Goal: Transaction & Acquisition: Purchase product/service

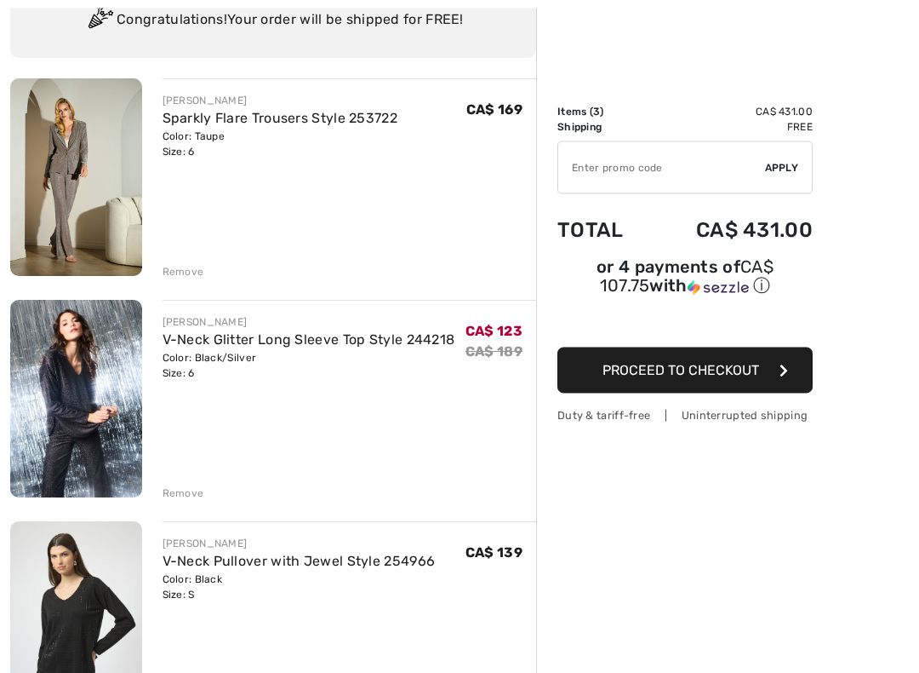
scroll to position [145, 0]
click at [184, 274] on div "Remove" at bounding box center [184, 271] width 42 height 15
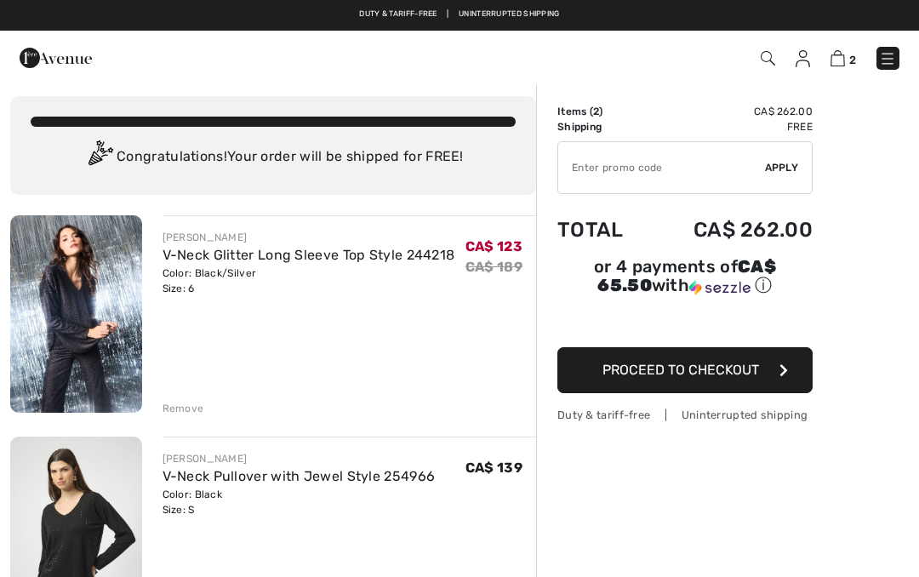
scroll to position [0, 0]
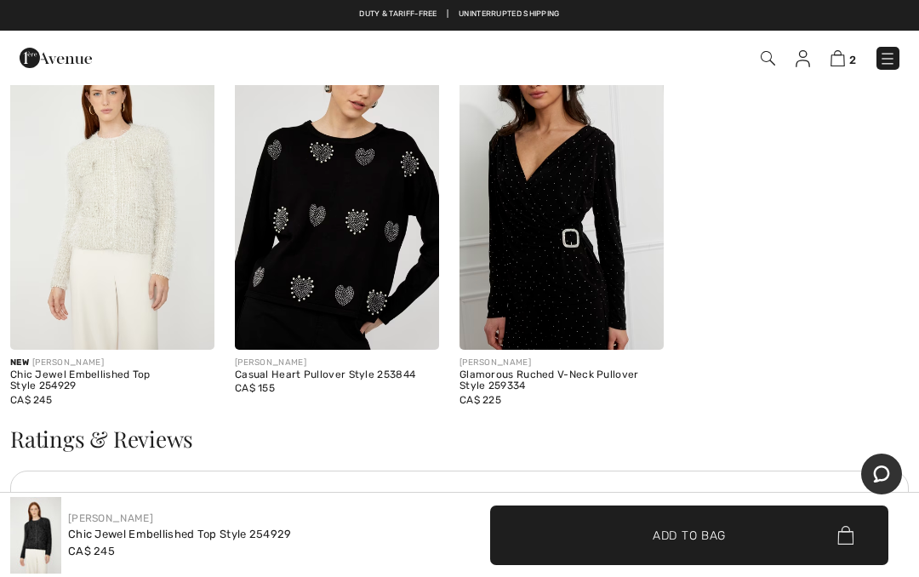
click at [351, 250] on img at bounding box center [337, 196] width 204 height 306
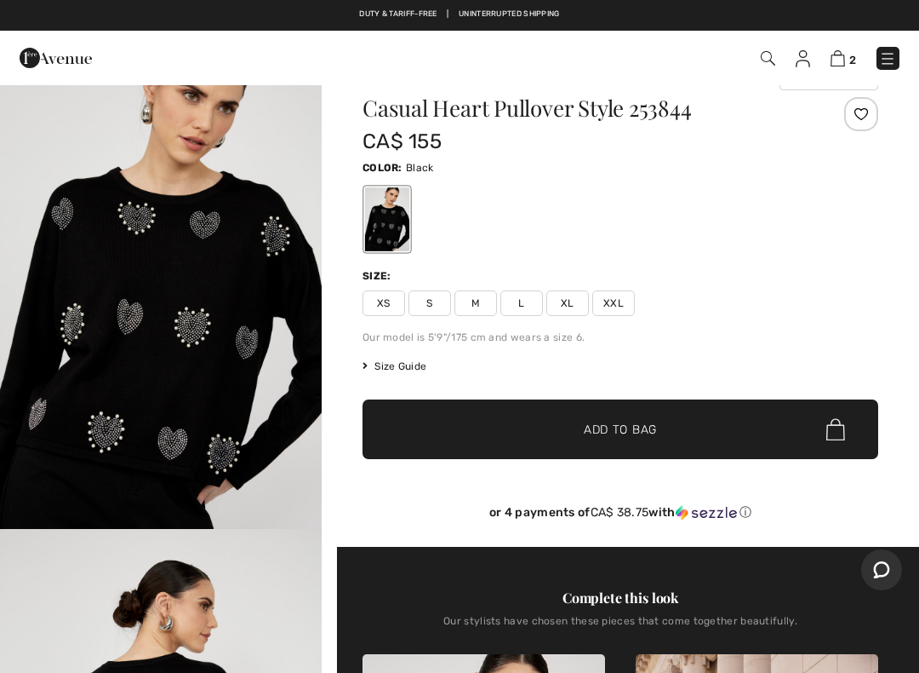
click at [627, 430] on span "Add to Bag" at bounding box center [620, 430] width 73 height 18
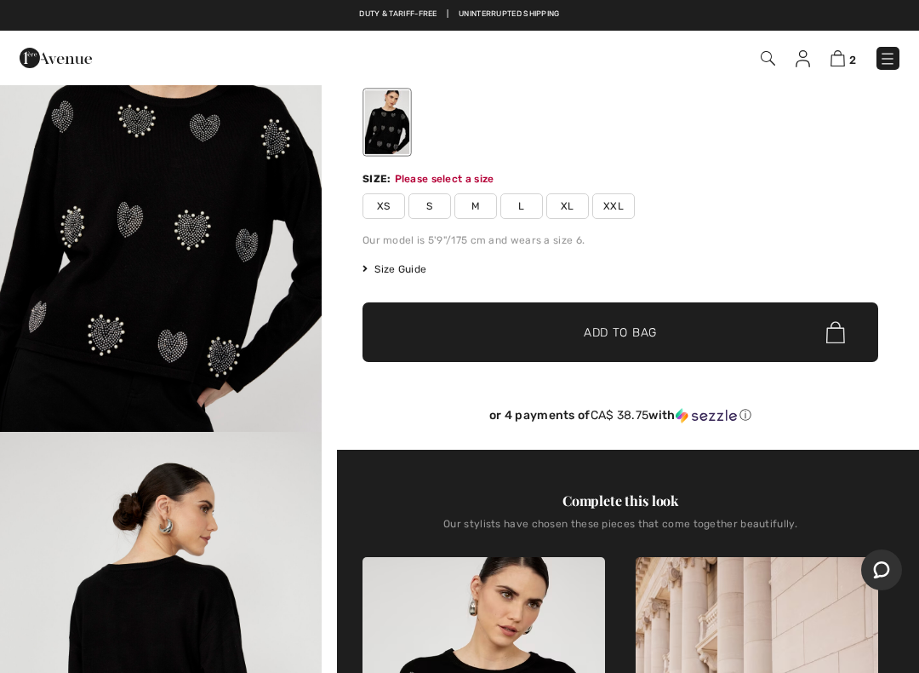
scroll to position [183, 0]
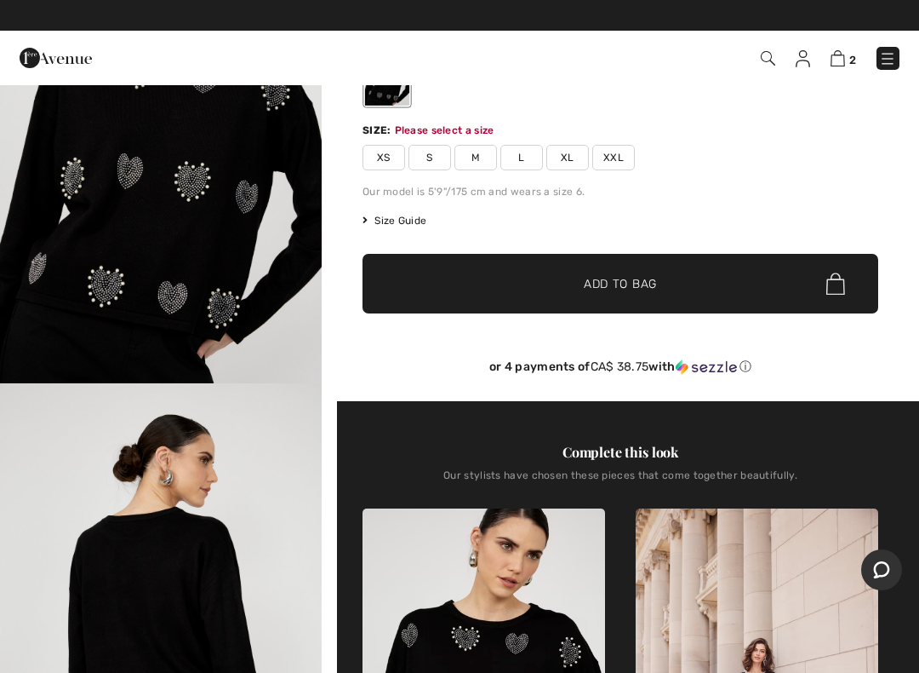
click at [616, 283] on span "Add to Bag" at bounding box center [620, 284] width 73 height 18
click at [426, 157] on span "S" at bounding box center [430, 158] width 43 height 26
click at [634, 289] on span "Add to Bag" at bounding box center [620, 284] width 73 height 18
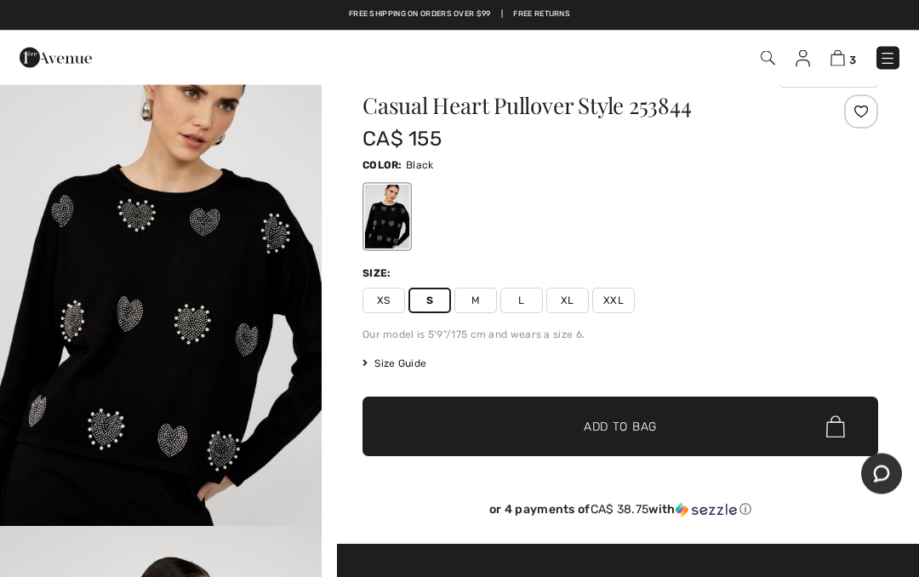
scroll to position [0, 0]
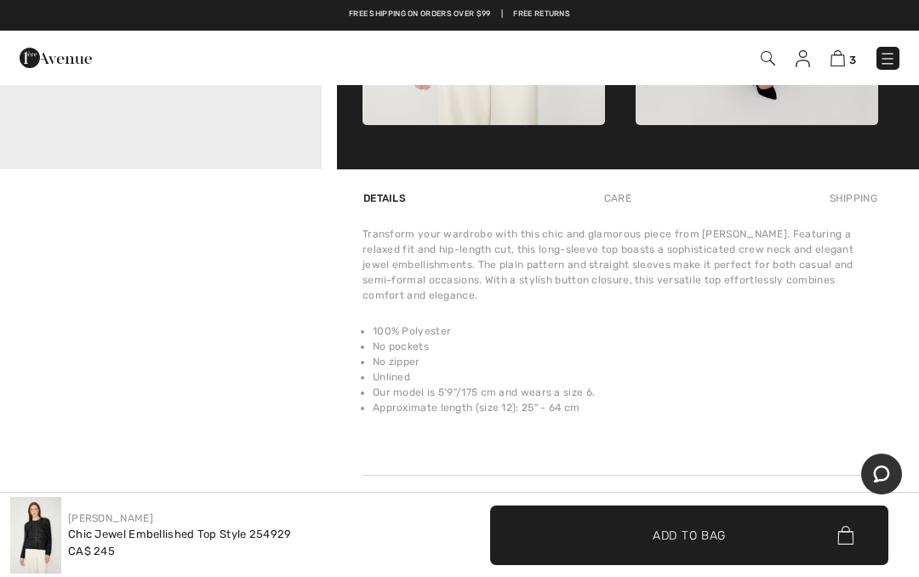
scroll to position [913, 0]
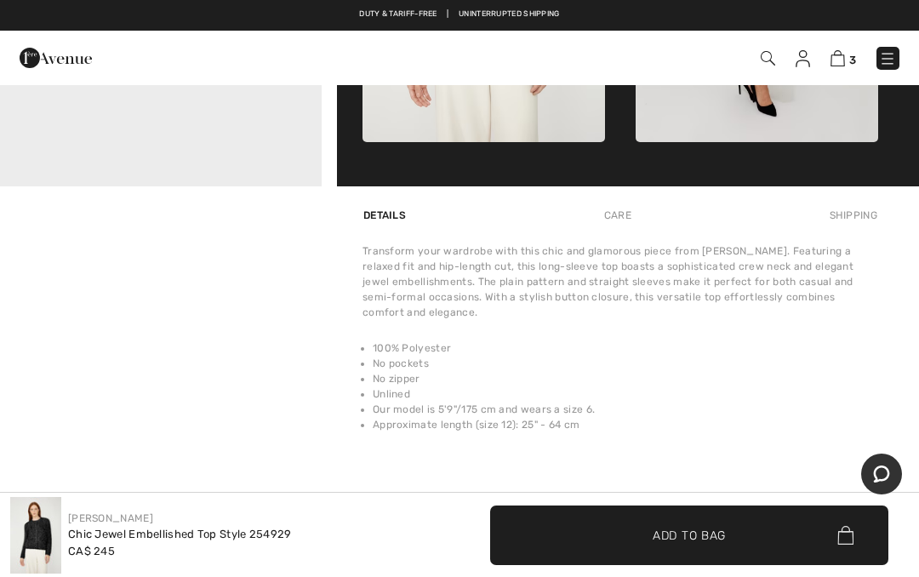
click at [833, 66] on img at bounding box center [838, 58] width 14 height 16
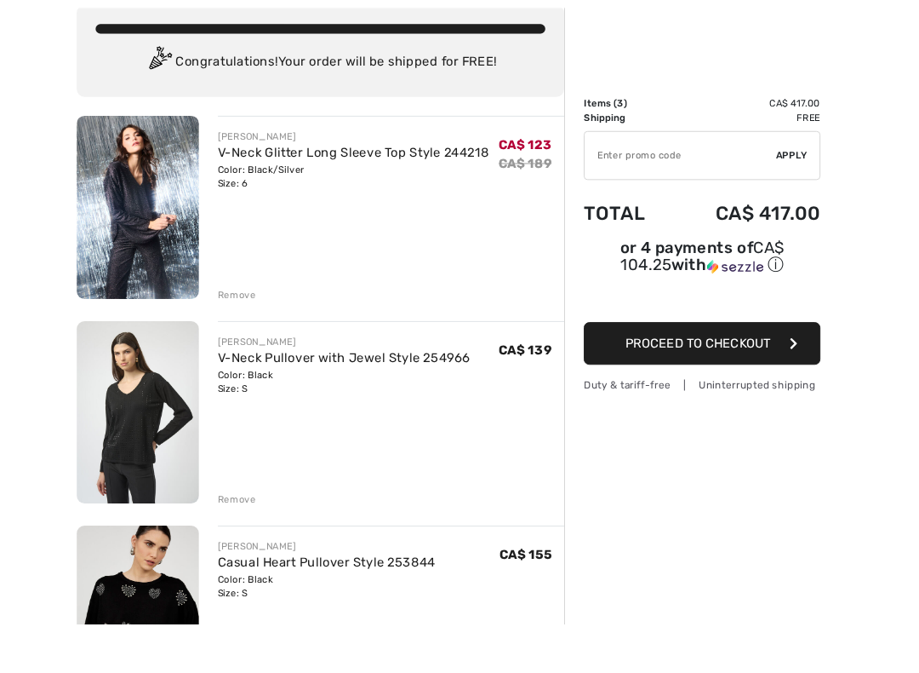
scroll to position [191, 0]
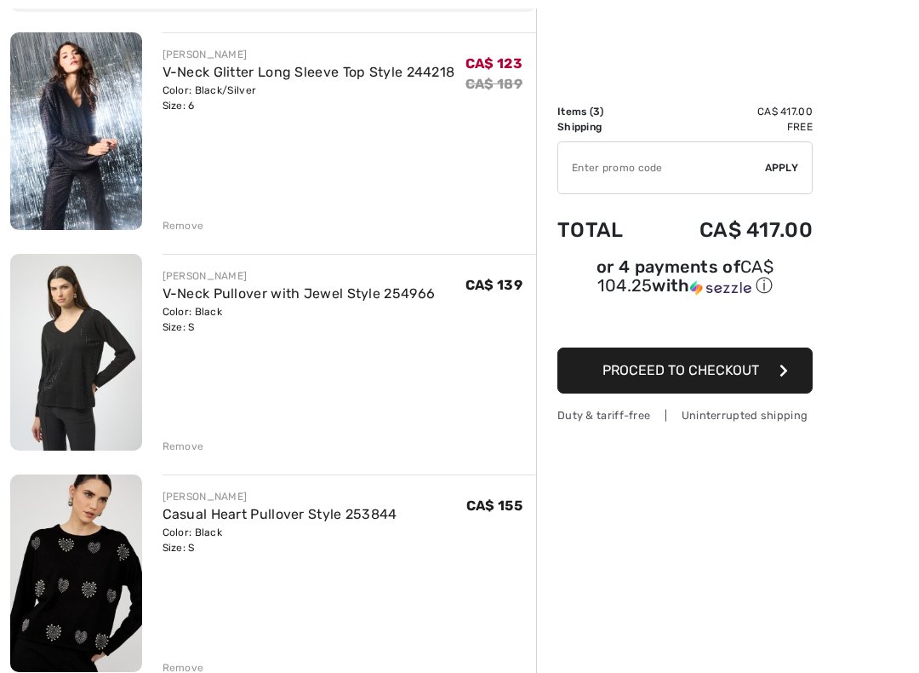
click at [440, 576] on div "FRANK LYMAN Casual Heart Pullover Style 253844 Color: Black Size: S Final Sale …" at bounding box center [350, 574] width 375 height 201
click at [182, 445] on div "Remove" at bounding box center [184, 445] width 42 height 15
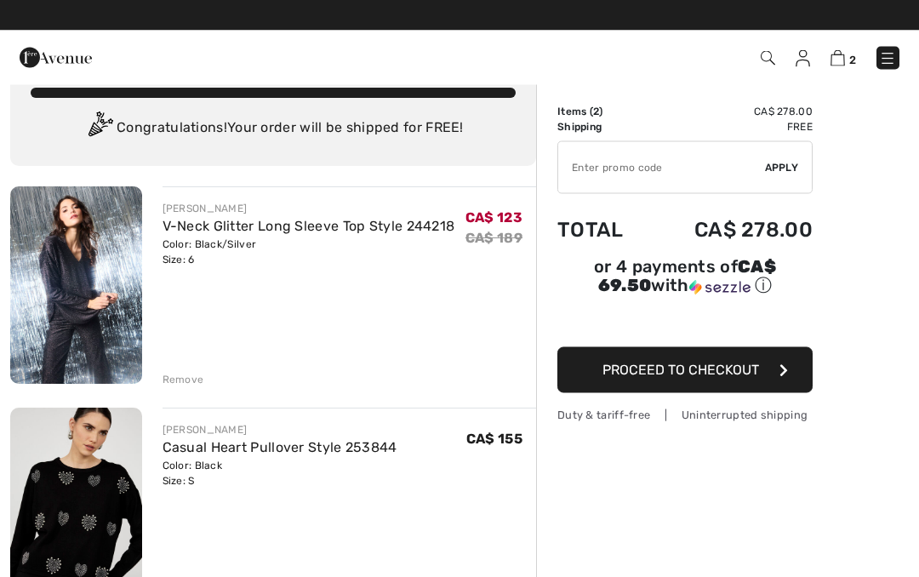
scroll to position [0, 0]
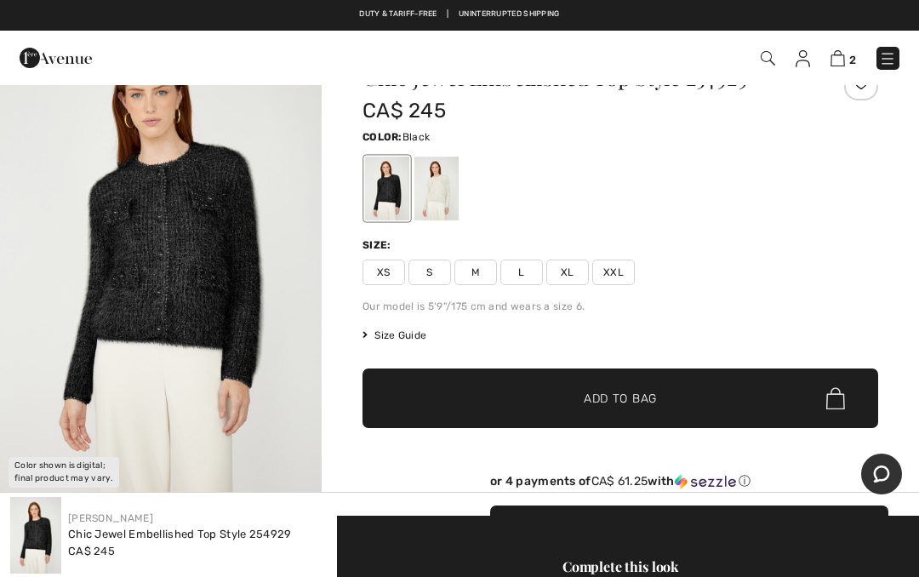
scroll to position [62, 0]
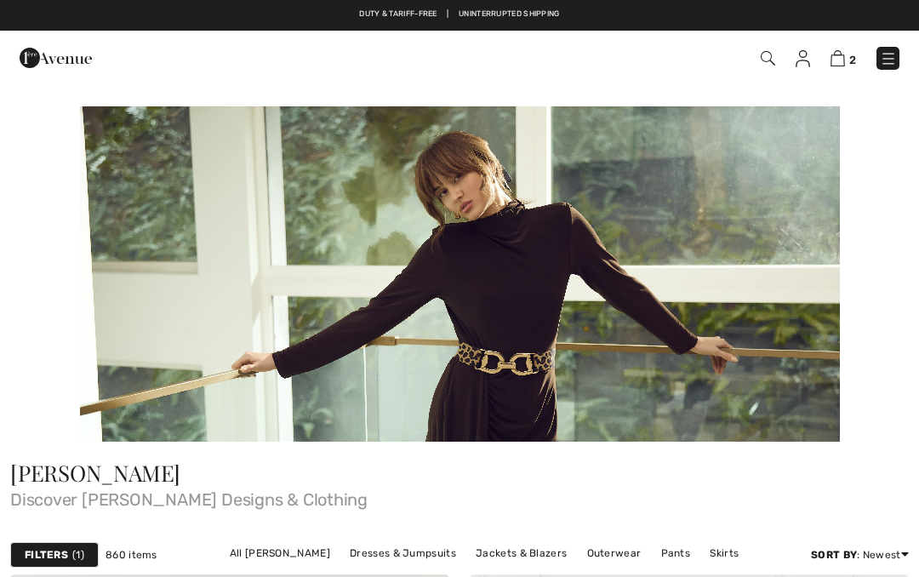
scroll to position [6789, 0]
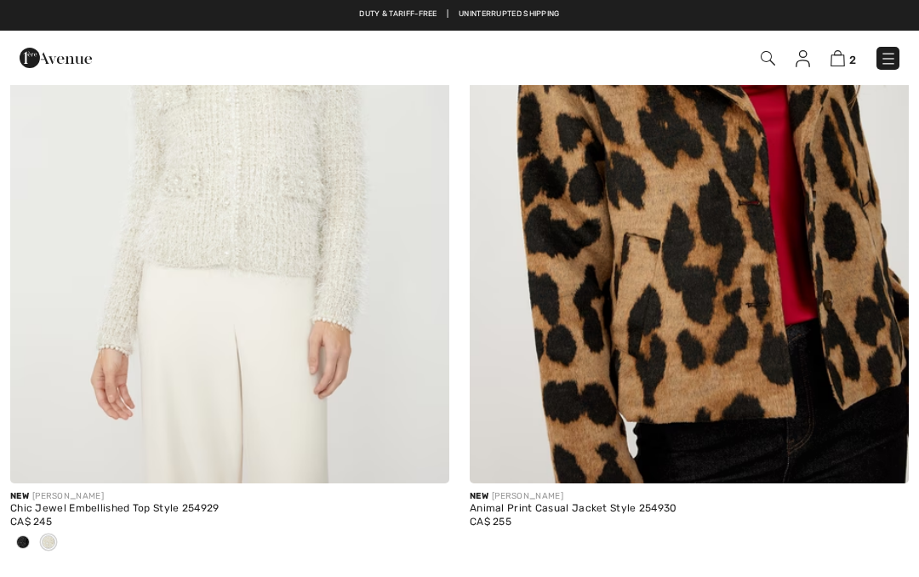
checkbox input "true"
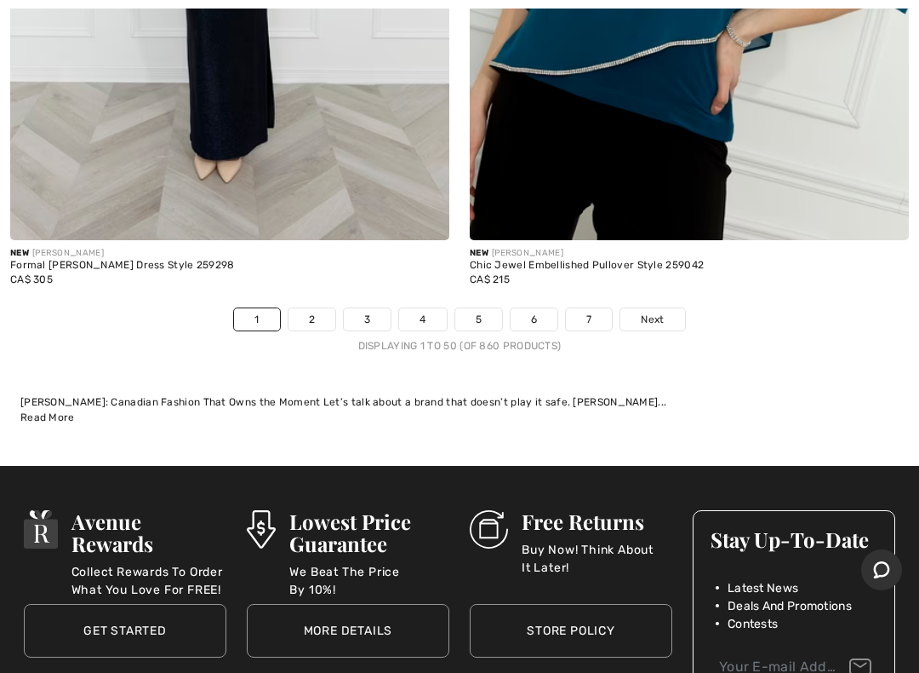
scroll to position [19322, 0]
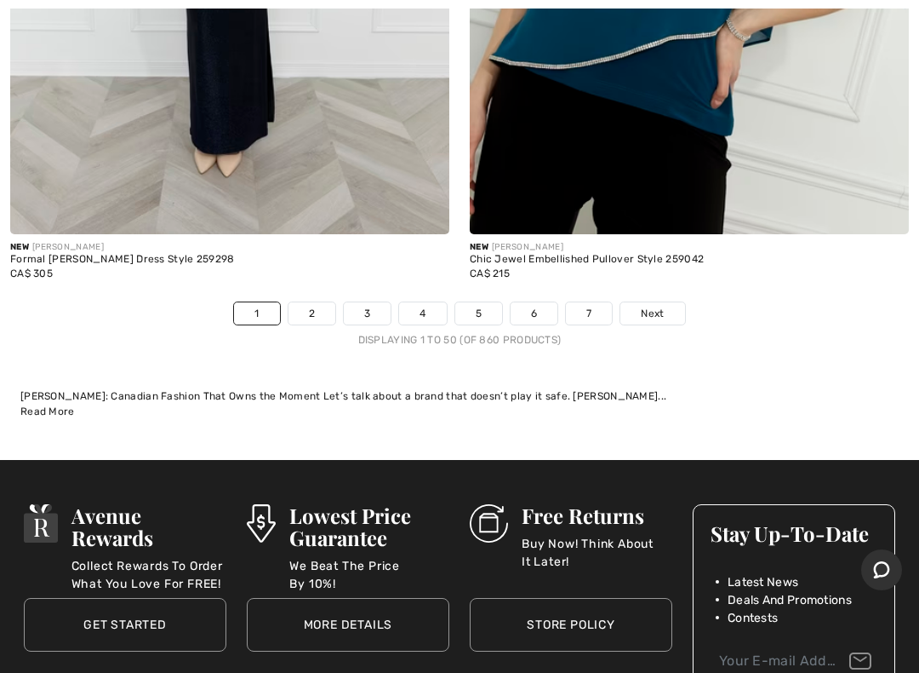
click at [657, 305] on link "Next" at bounding box center [653, 313] width 64 height 22
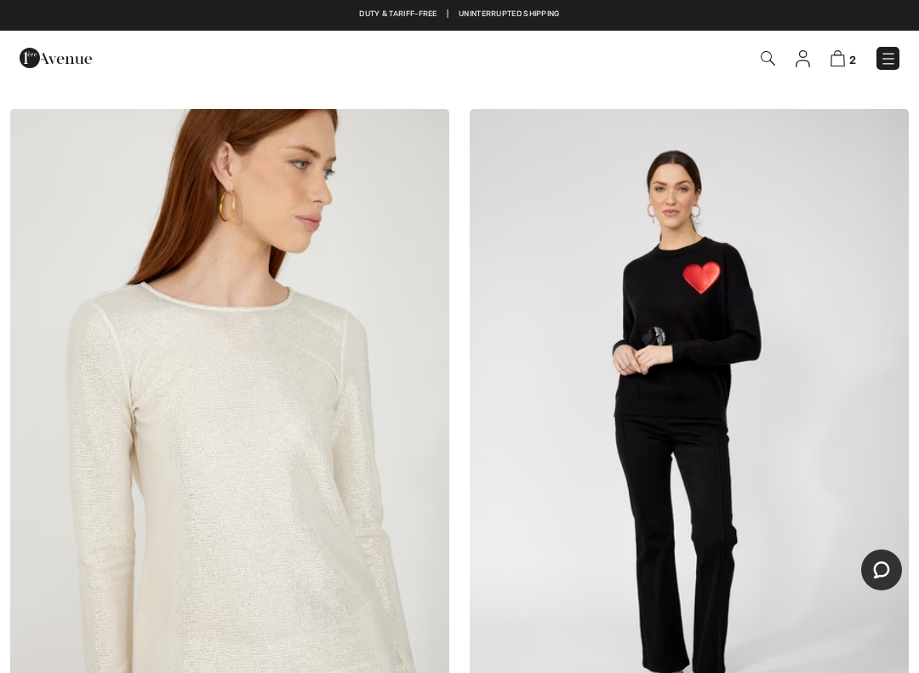
scroll to position [16331, 0]
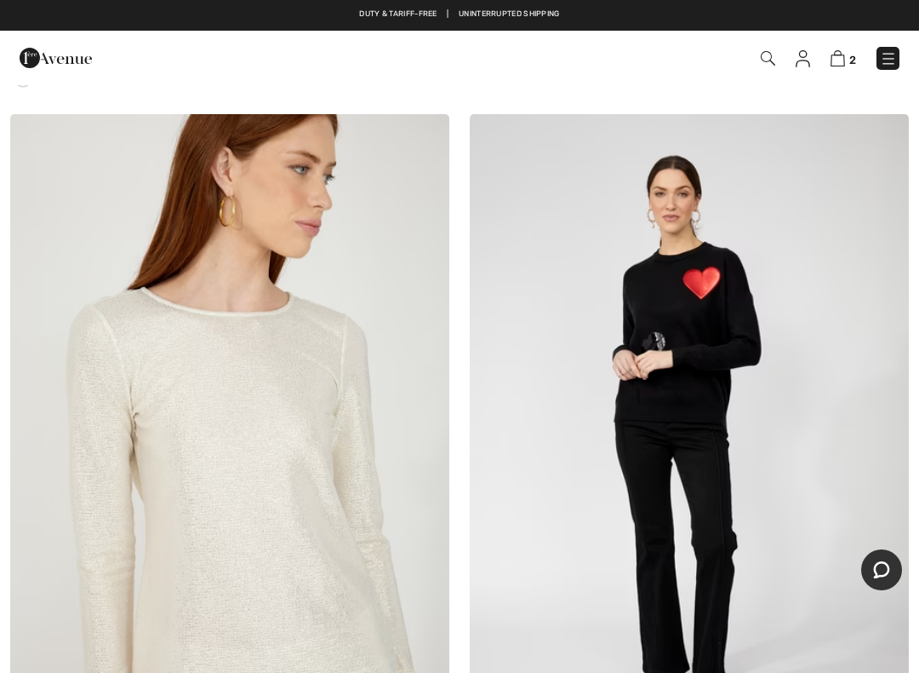
click at [754, 312] on img at bounding box center [689, 443] width 439 height 659
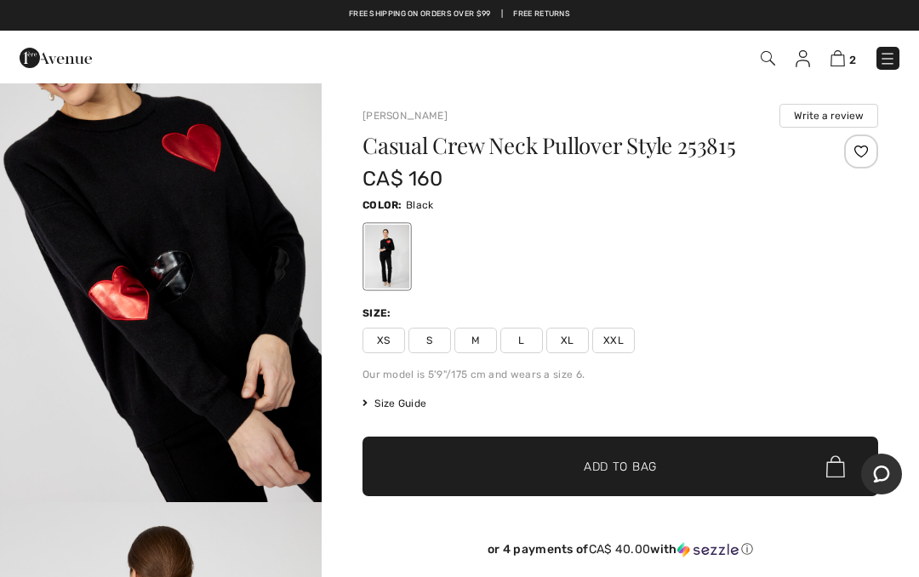
scroll to position [1554, 0]
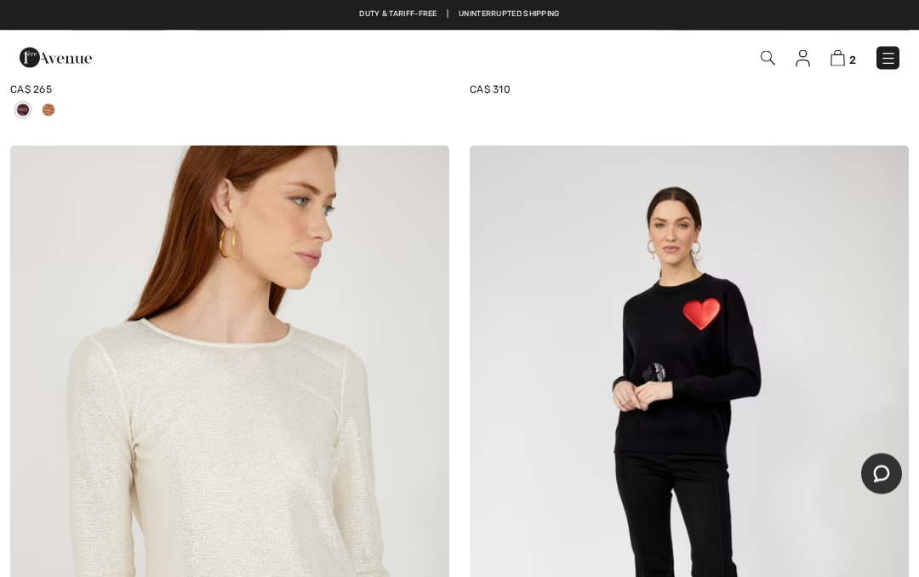
scroll to position [16299, 0]
click at [855, 66] on span "2" at bounding box center [853, 60] width 7 height 13
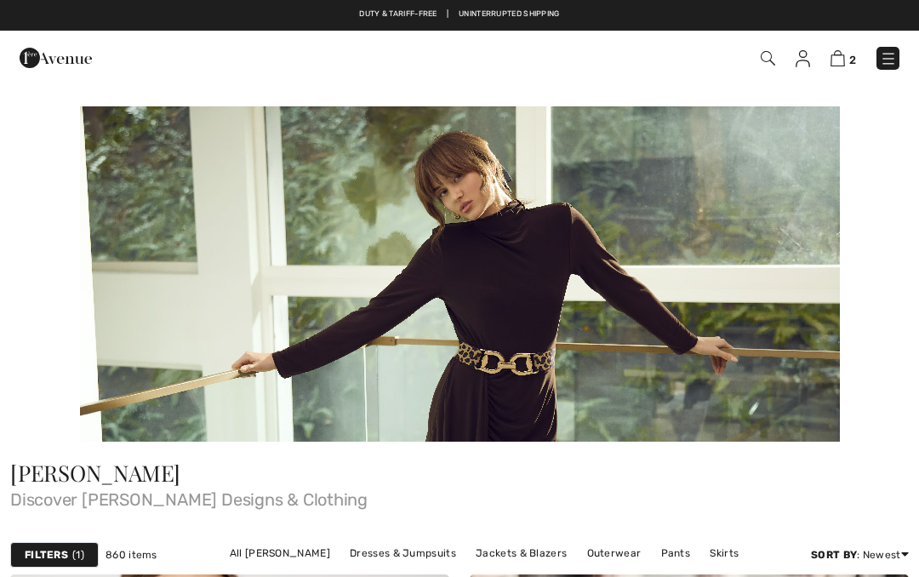
scroll to position [16299, 0]
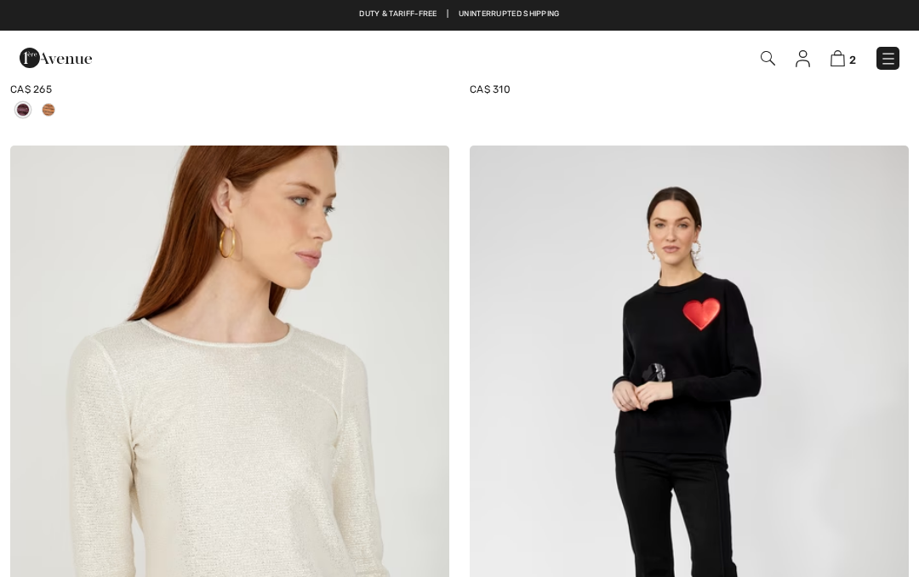
checkbox input "true"
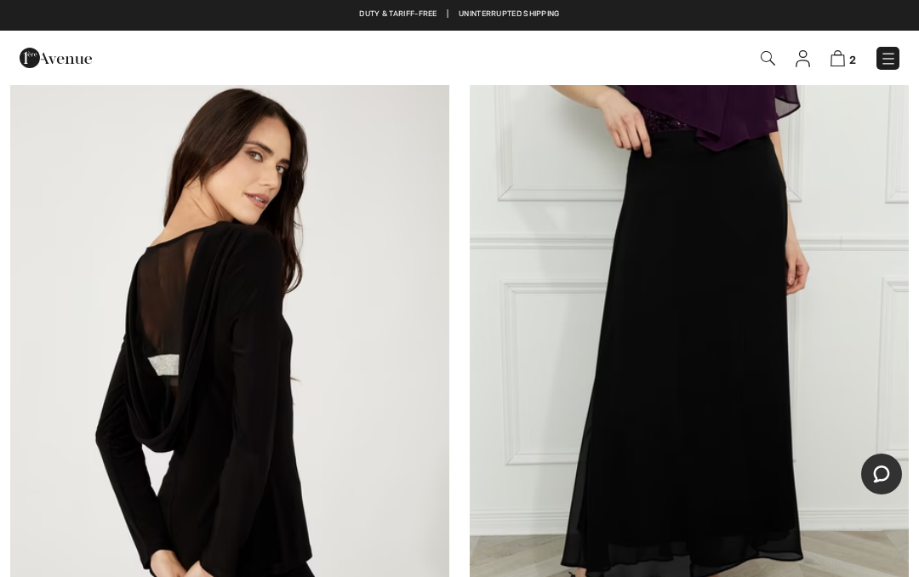
scroll to position [18728, 0]
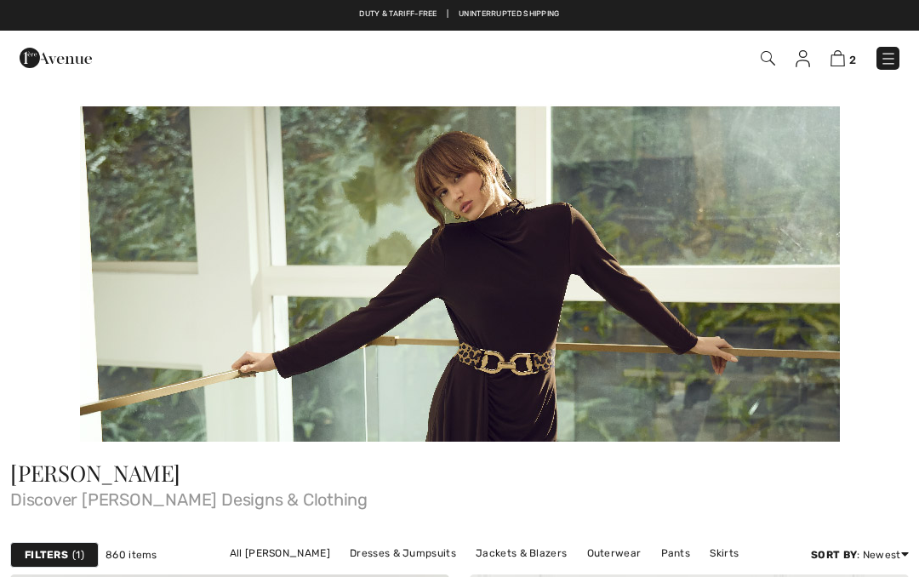
checkbox input "true"
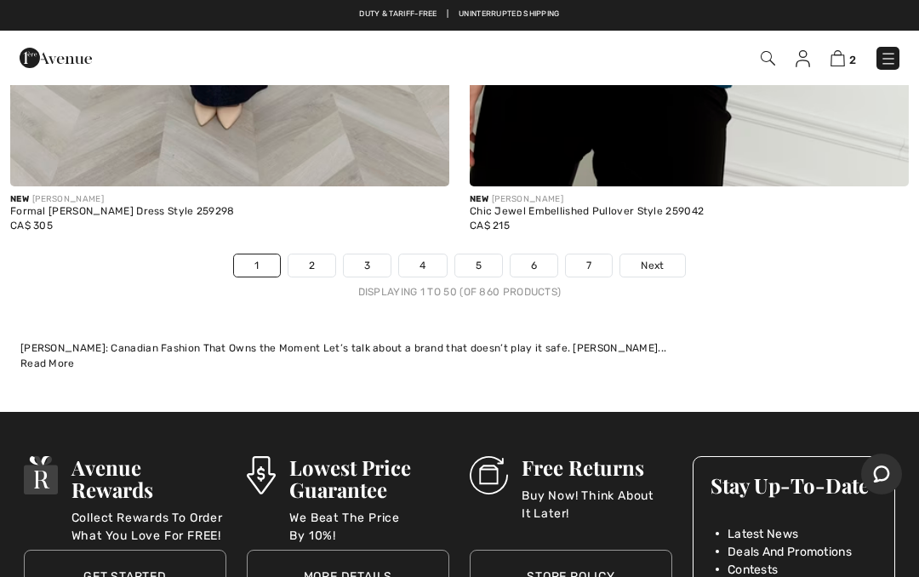
click at [661, 258] on span "Next" at bounding box center [652, 265] width 23 height 15
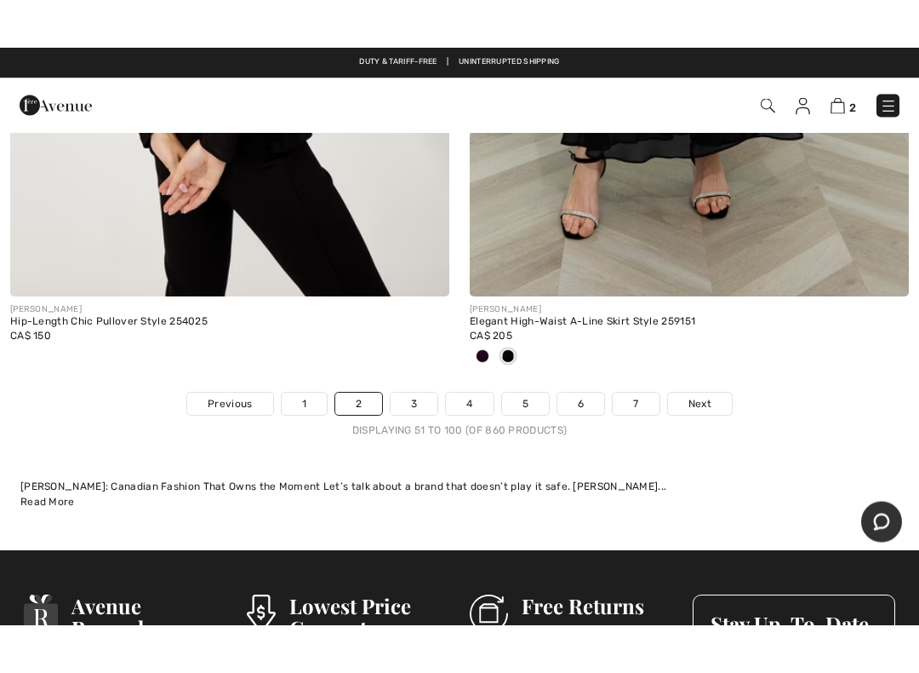
scroll to position [19224, 0]
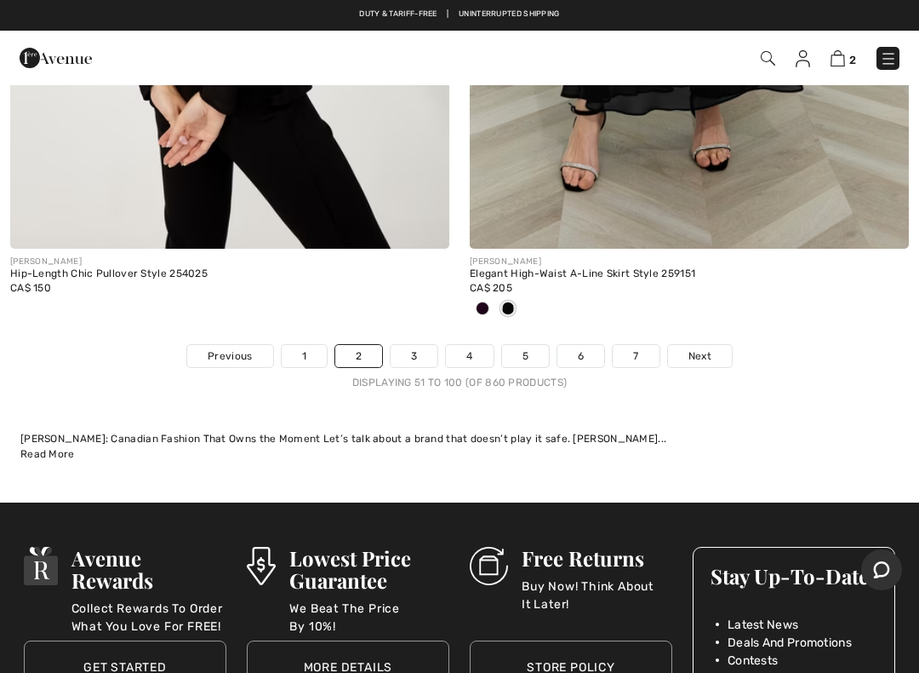
click at [723, 345] on link "Next" at bounding box center [700, 356] width 64 height 22
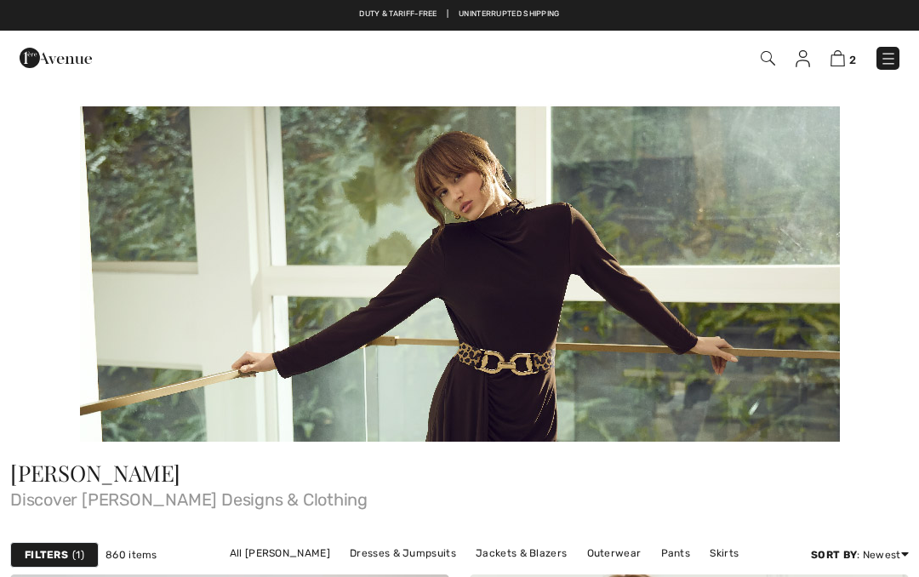
checkbox input "true"
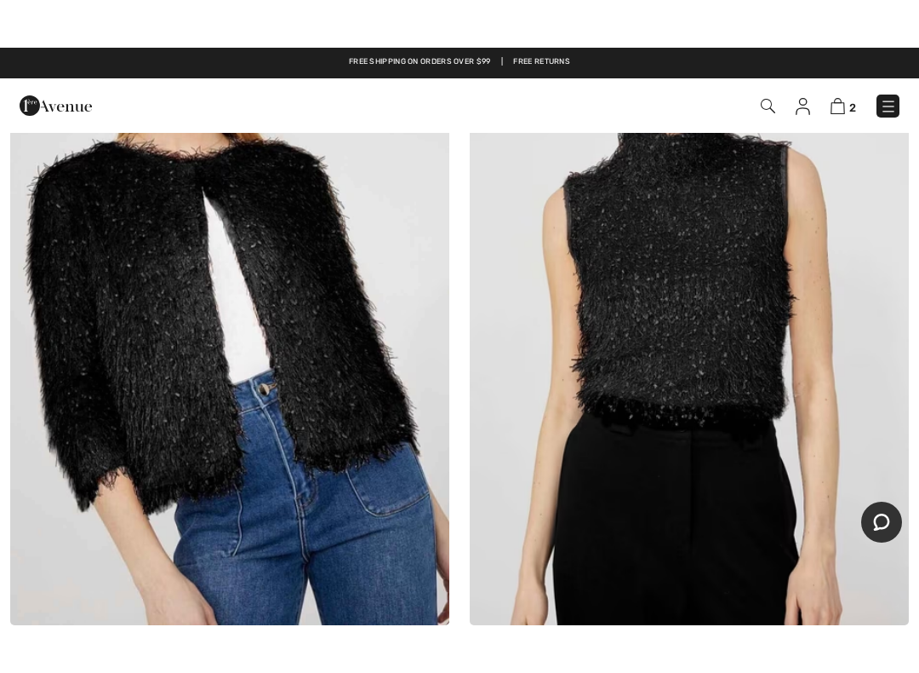
scroll to position [1437, 0]
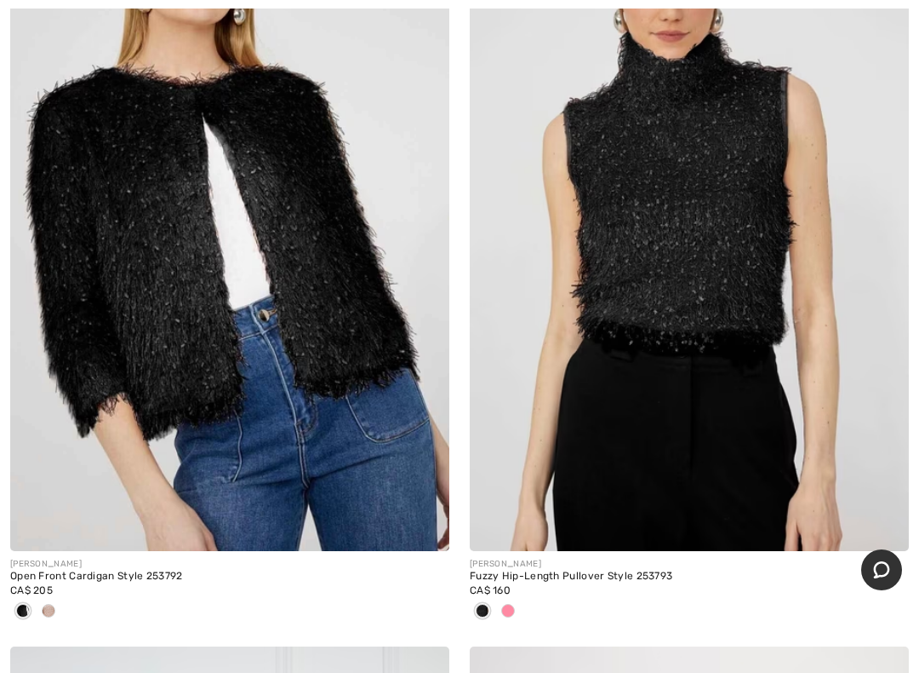
click at [52, 576] on span at bounding box center [49, 611] width 14 height 14
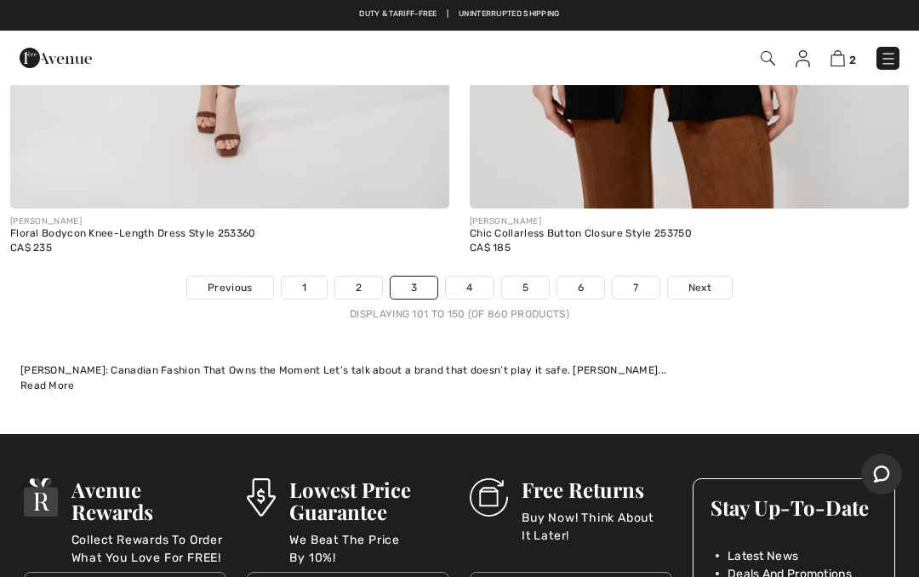
scroll to position [19192, 0]
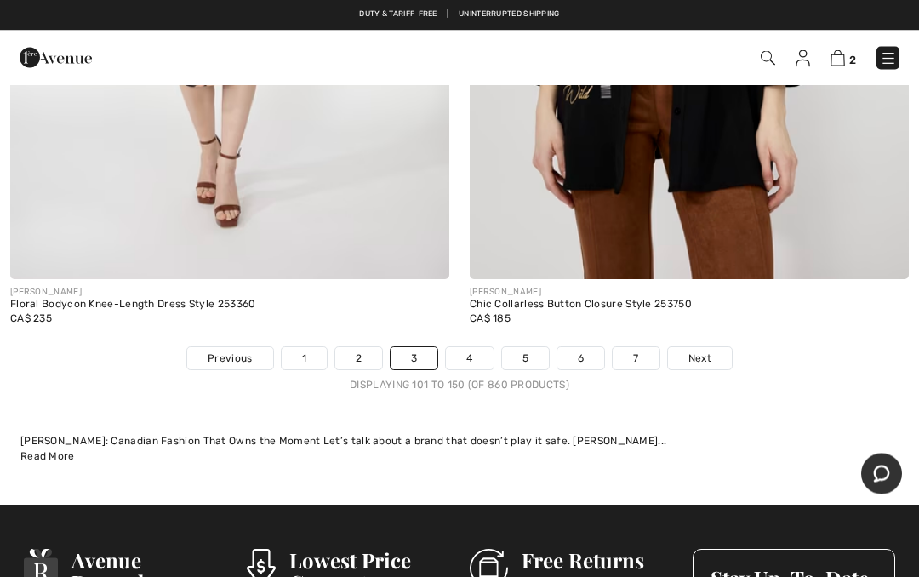
click at [686, 348] on link "Next" at bounding box center [700, 359] width 64 height 22
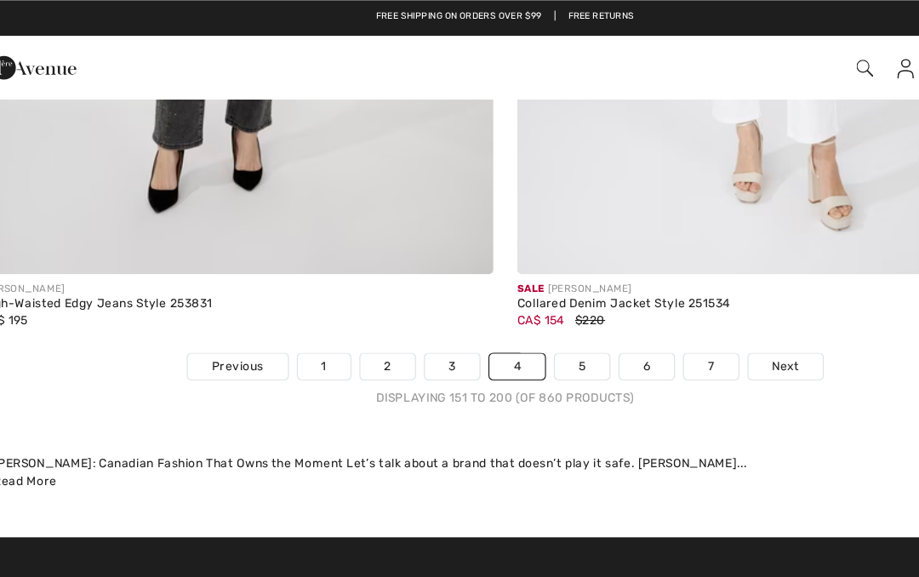
scroll to position [19208, 0]
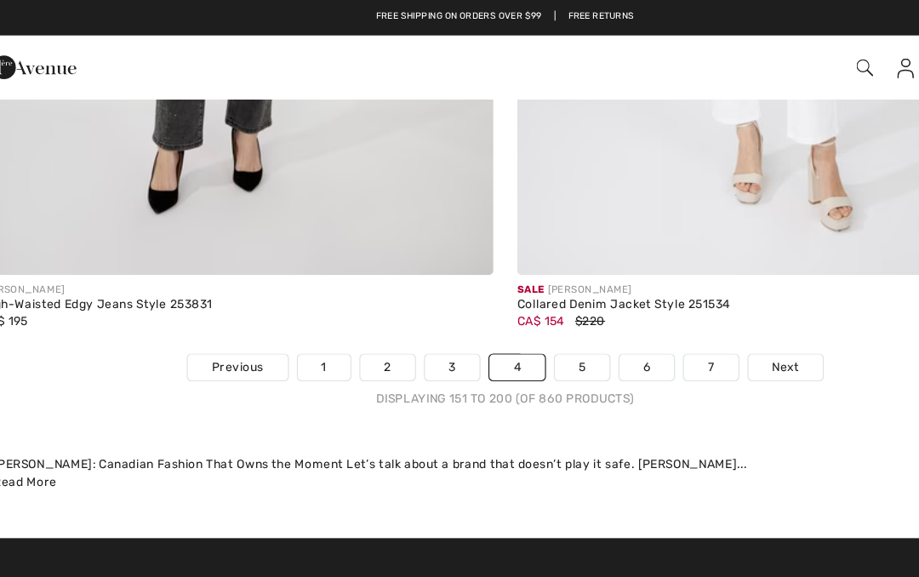
click at [516, 304] on link "5" at bounding box center [525, 315] width 47 height 22
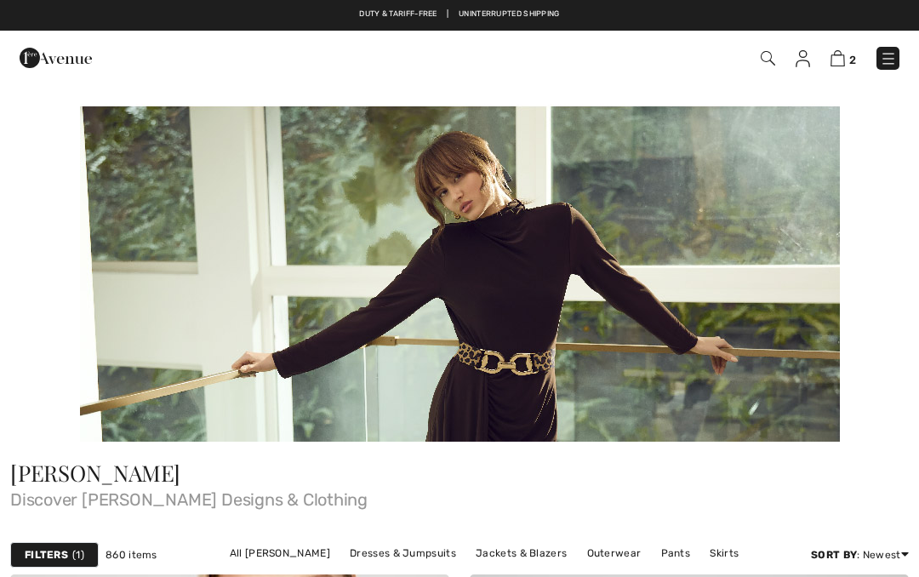
checkbox input "true"
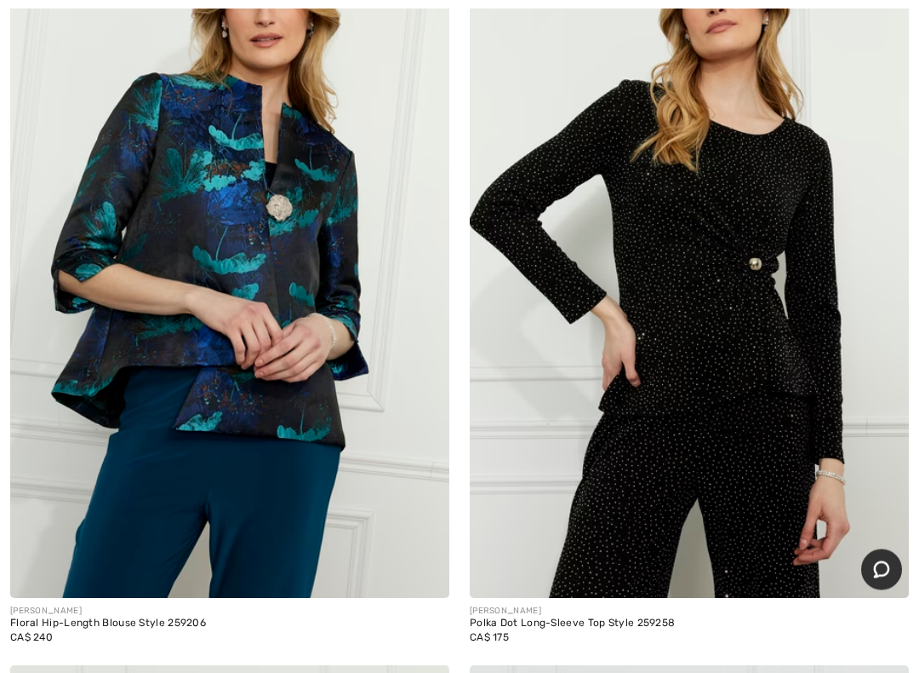
scroll to position [5222, 0]
click at [717, 268] on img at bounding box center [689, 268] width 439 height 659
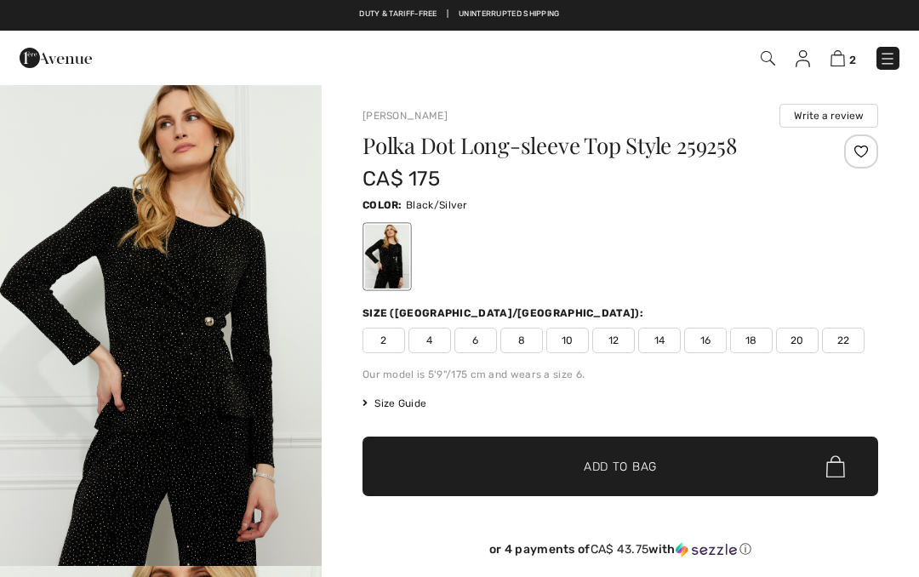
checkbox input "true"
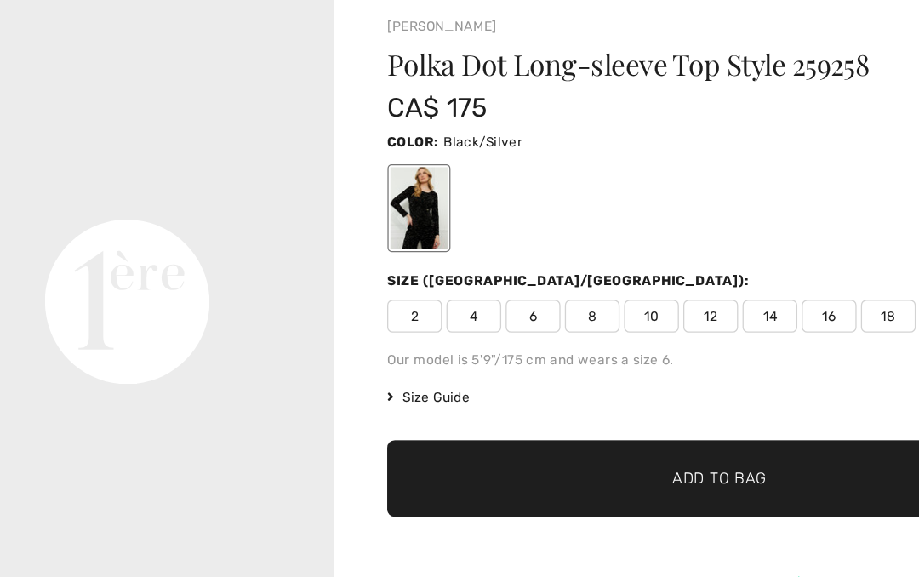
scroll to position [964, 0]
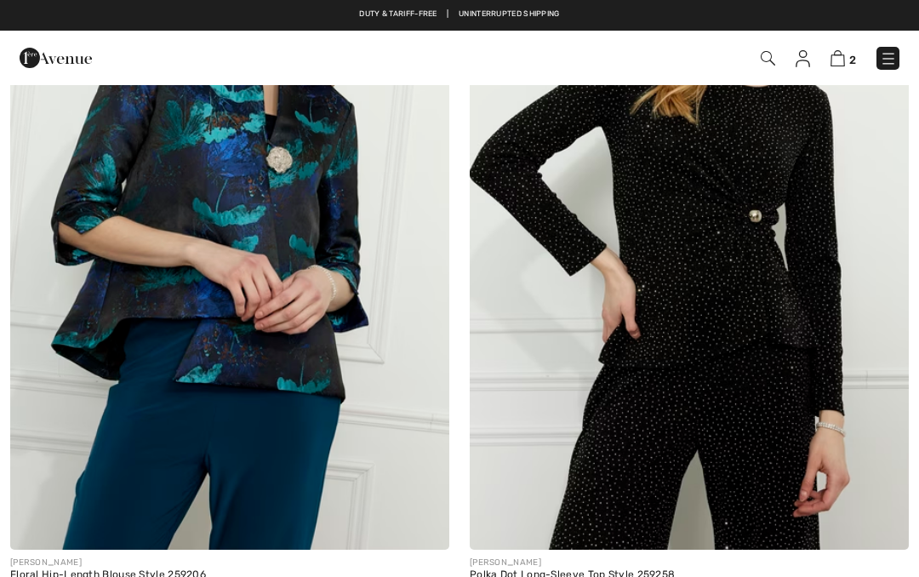
checkbox input "true"
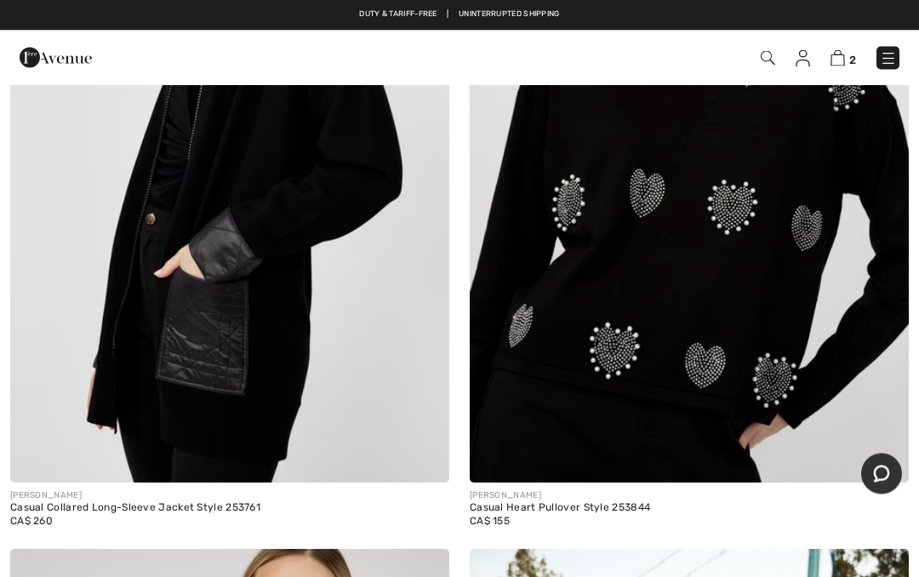
scroll to position [6790, 0]
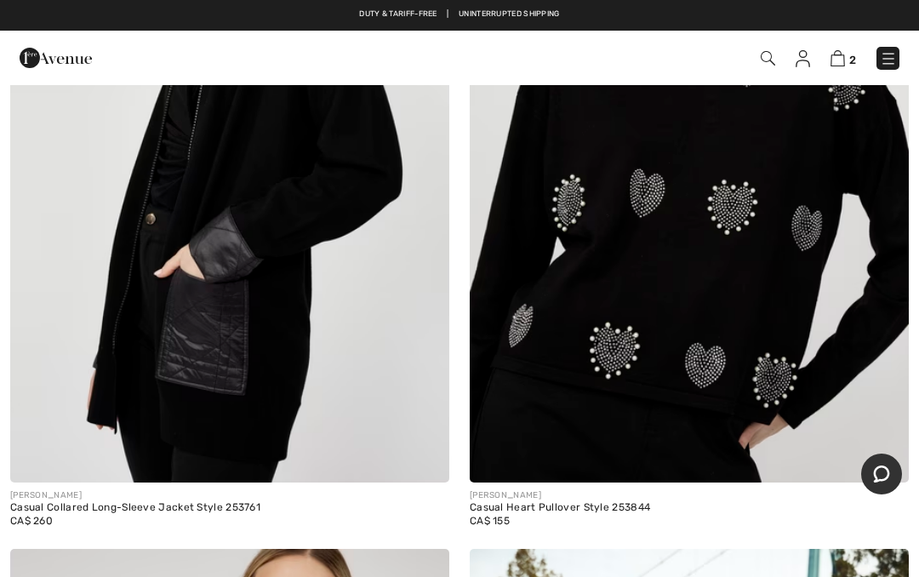
click at [843, 66] on img at bounding box center [838, 58] width 14 height 16
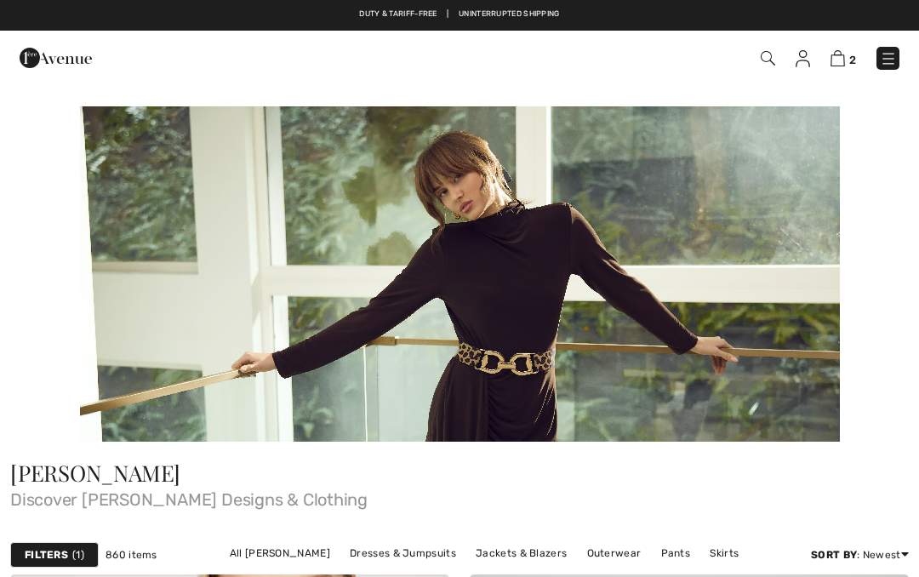
checkbox input "true"
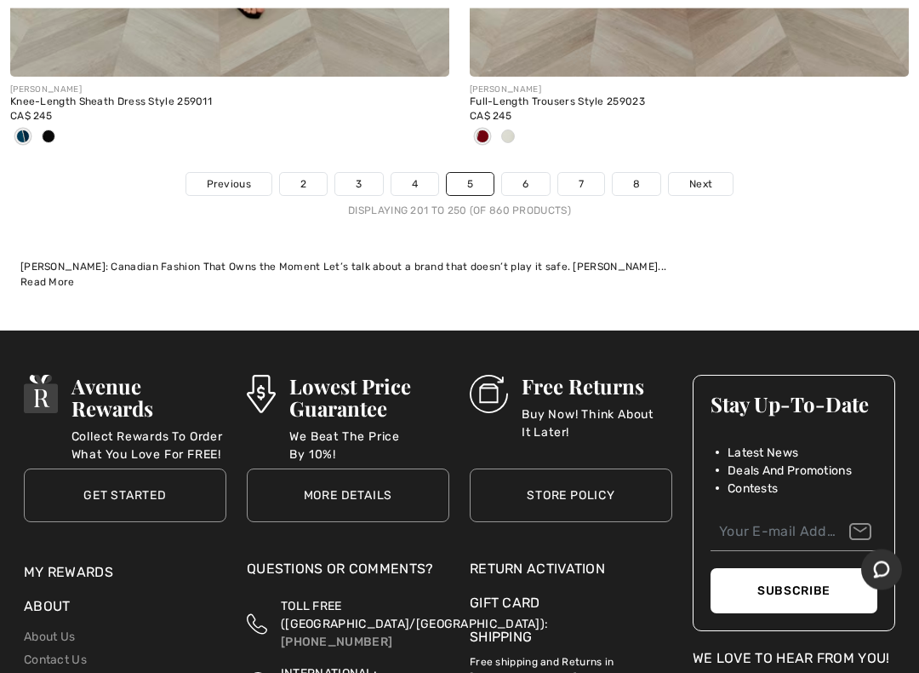
scroll to position [19452, 0]
click at [706, 176] on span "Next" at bounding box center [701, 183] width 23 height 15
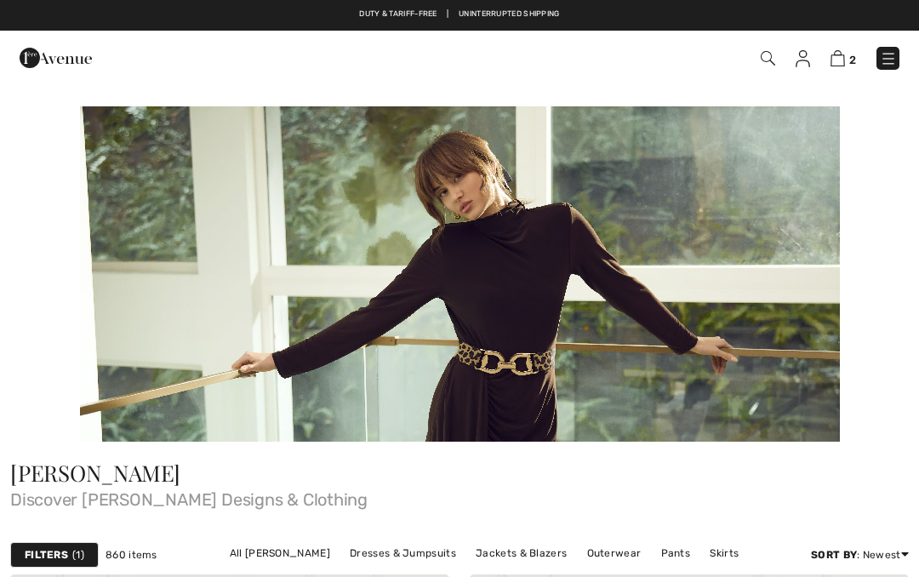
checkbox input "true"
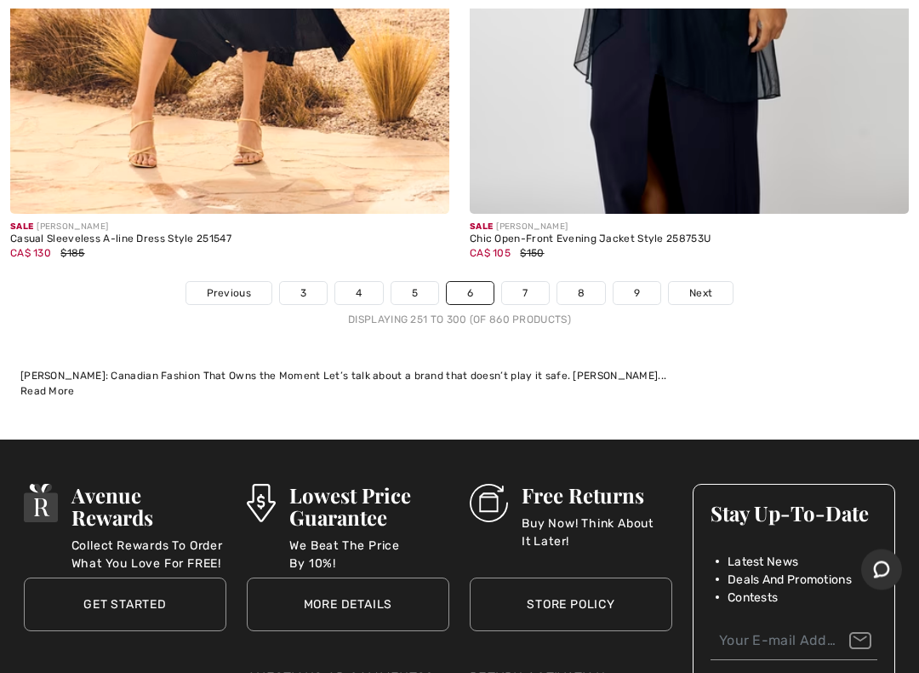
scroll to position [19260, 0]
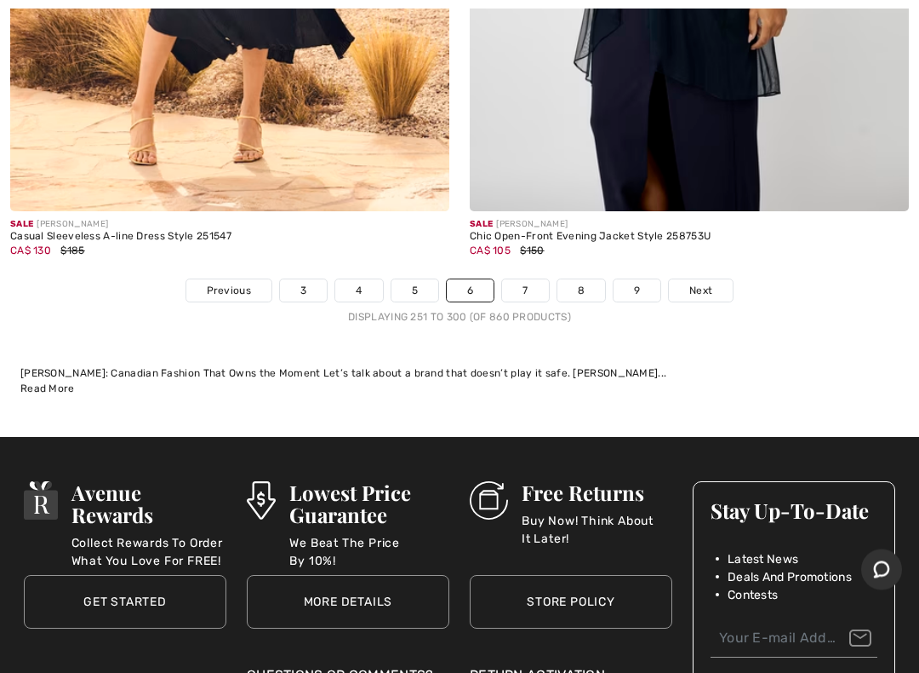
click at [710, 283] on span "Next" at bounding box center [701, 290] width 23 height 15
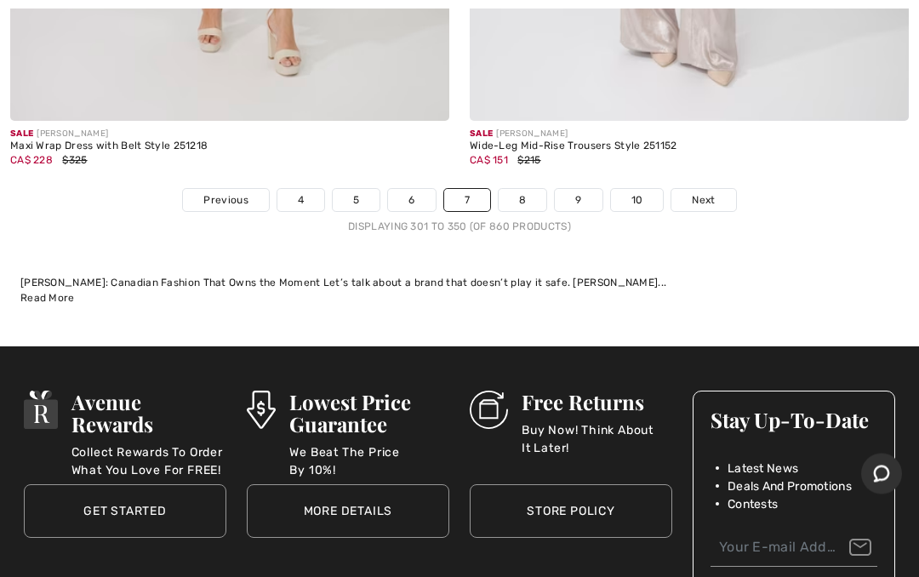
scroll to position [19379, 0]
click at [707, 192] on link "Next" at bounding box center [704, 200] width 64 height 22
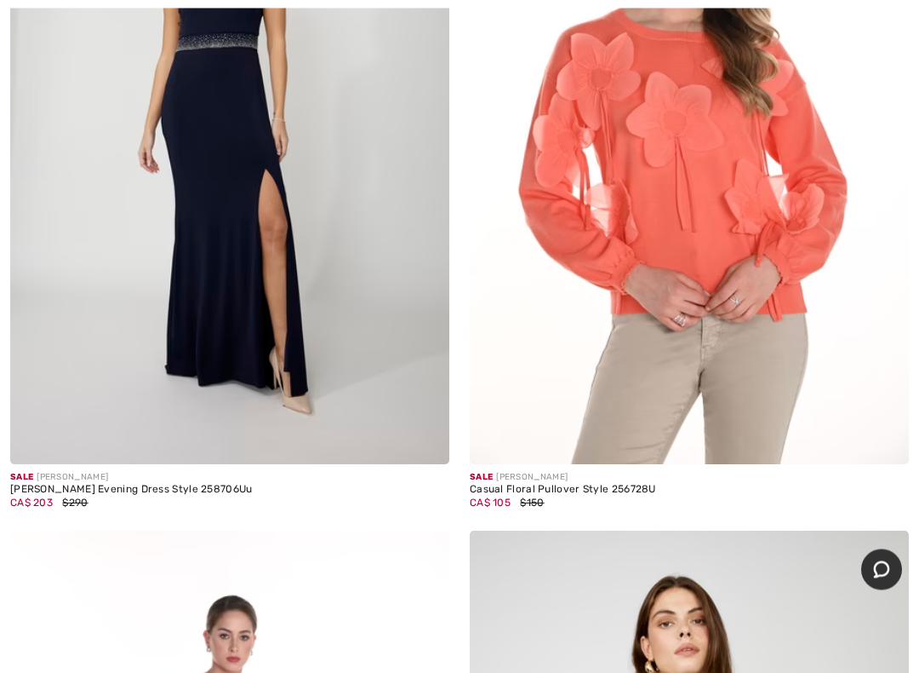
scroll to position [11412, 0]
click at [714, 195] on img at bounding box center [689, 134] width 439 height 659
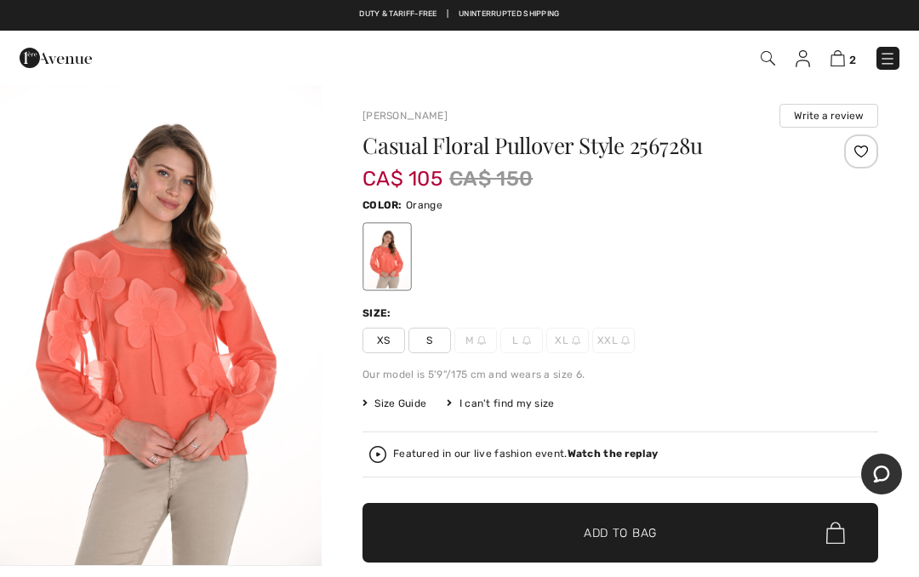
click at [432, 341] on span "S" at bounding box center [430, 341] width 43 height 26
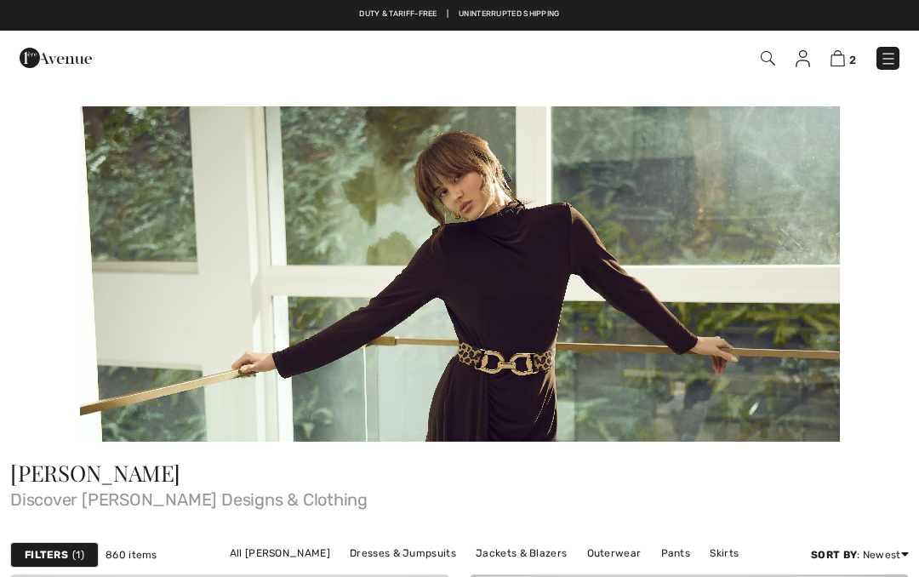
checkbox input "true"
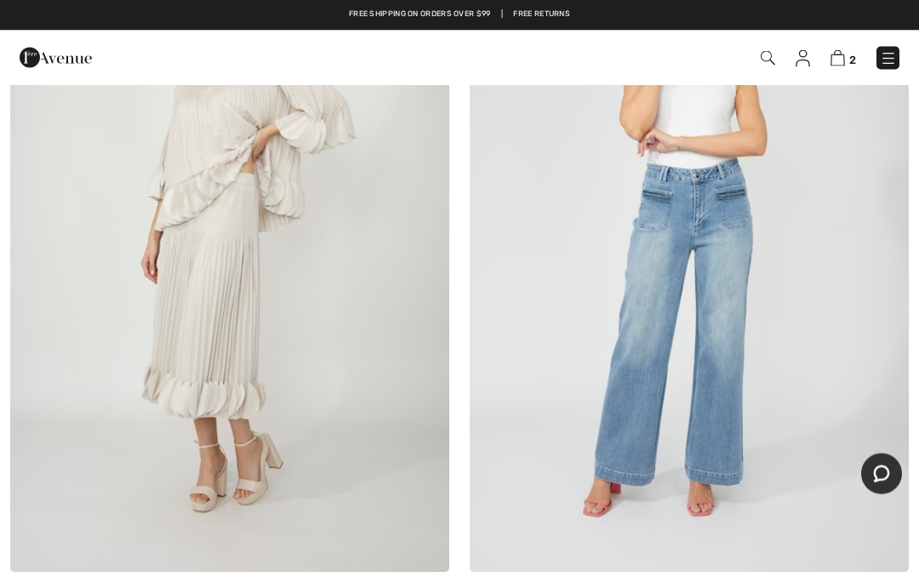
scroll to position [18011, 0]
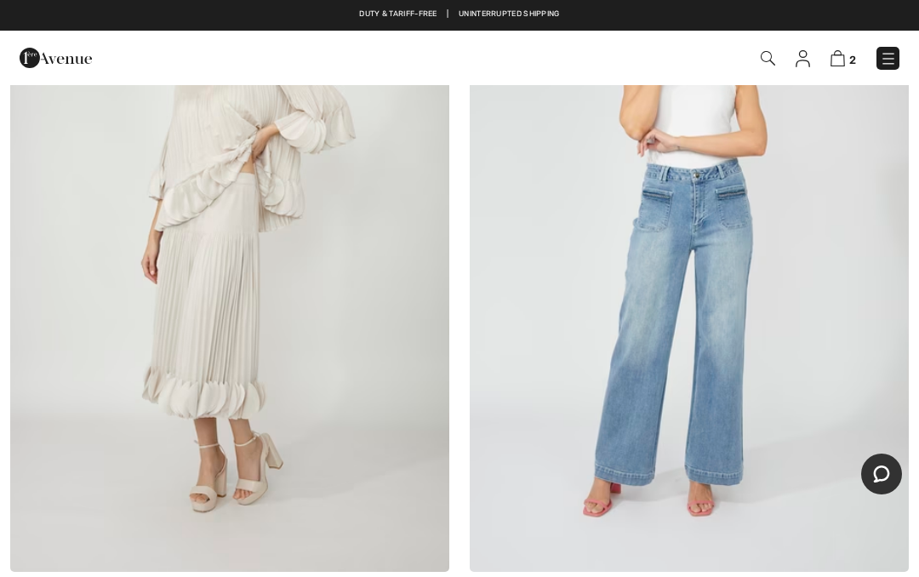
click at [729, 374] on img at bounding box center [689, 242] width 439 height 659
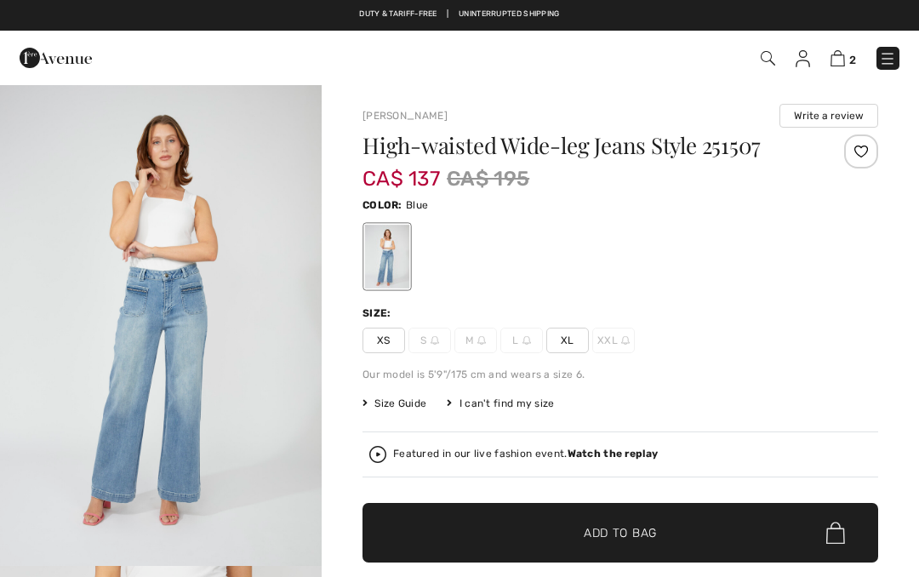
checkbox input "true"
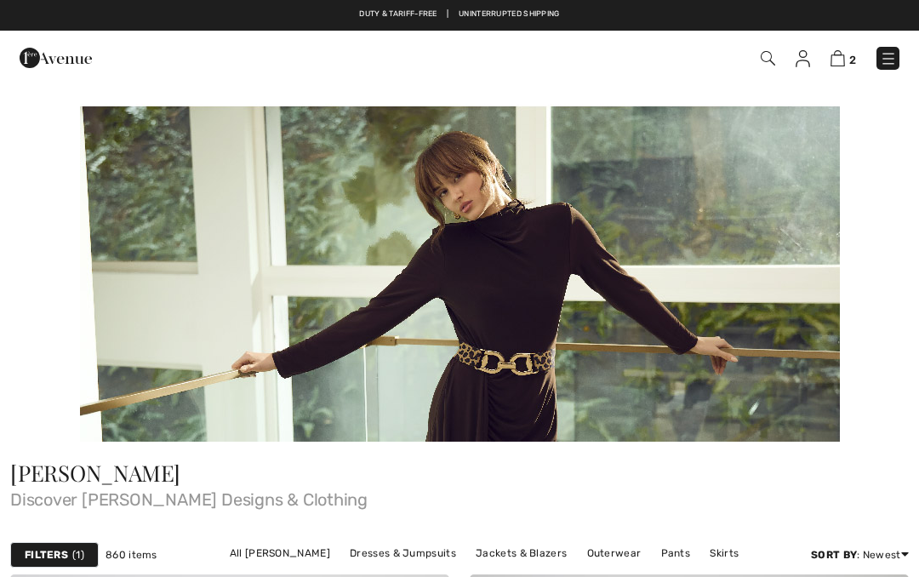
checkbox input "true"
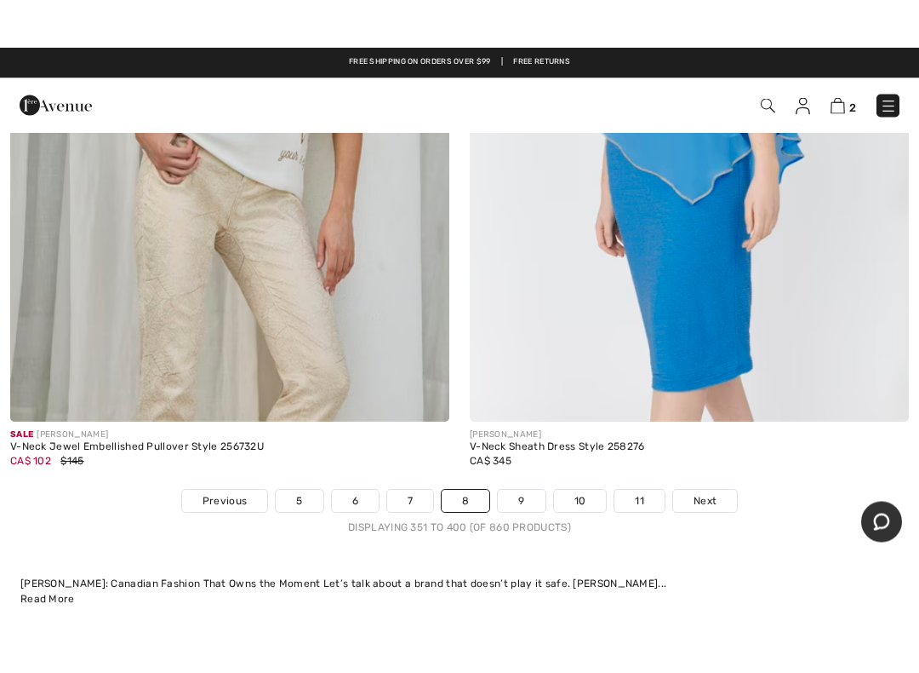
scroll to position [19126, 0]
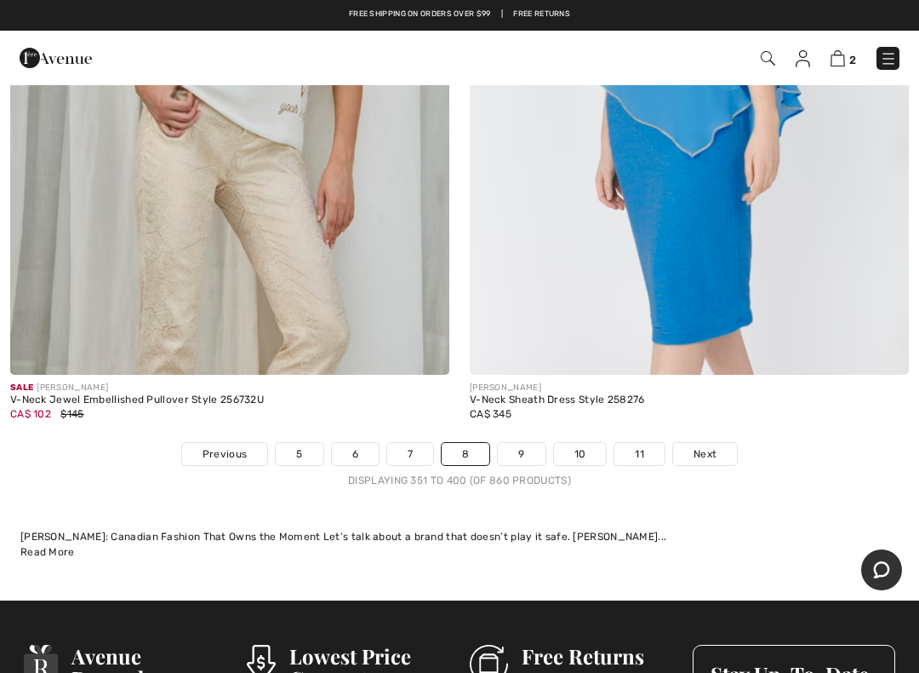
click at [715, 446] on span "Next" at bounding box center [705, 453] width 23 height 15
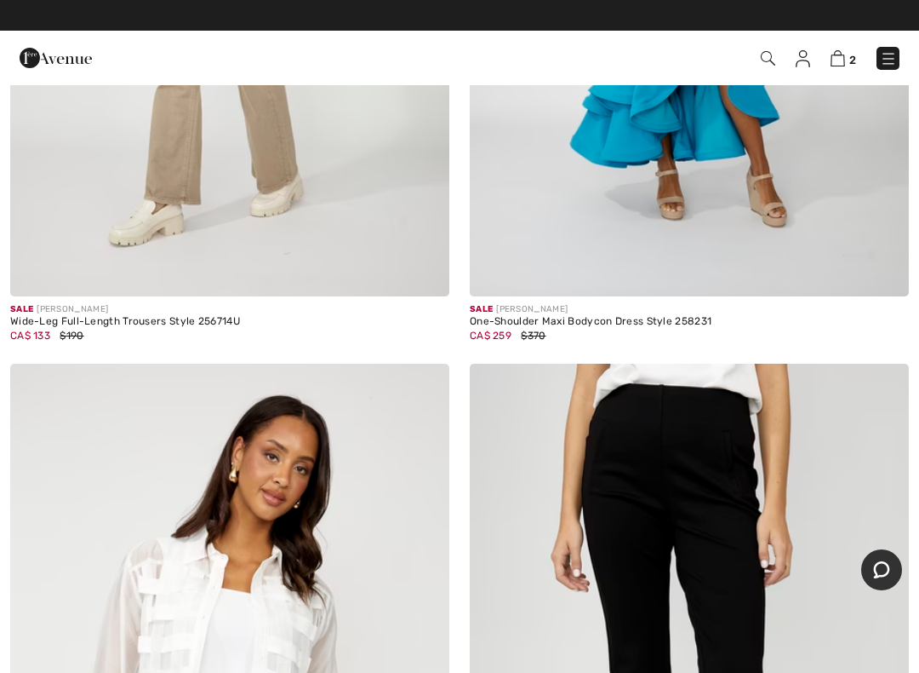
scroll to position [6221, 0]
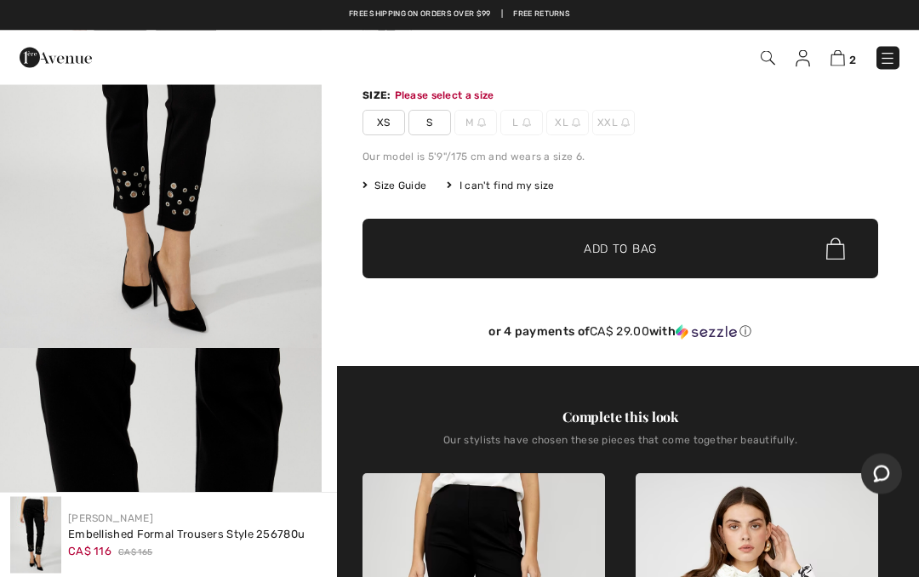
scroll to position [183, 0]
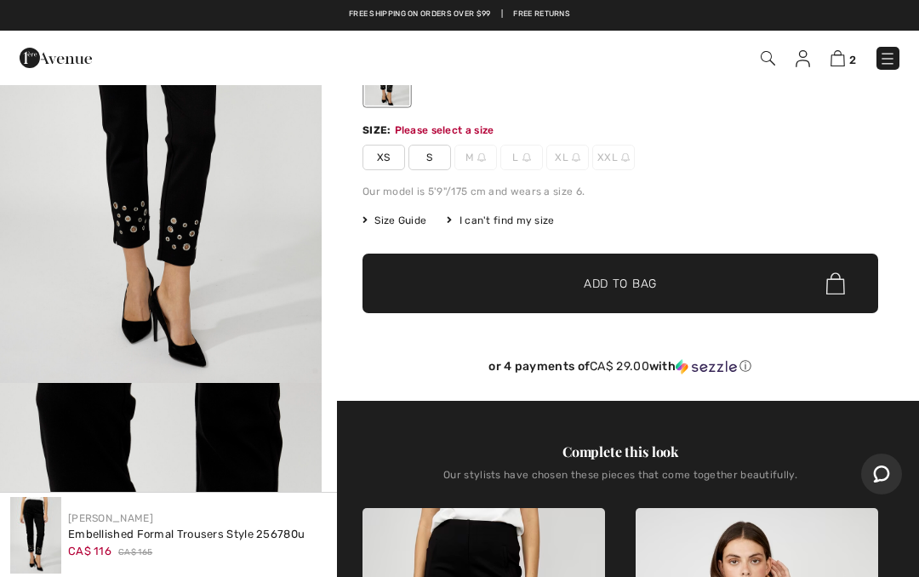
click at [46, 573] on img at bounding box center [35, 535] width 51 height 77
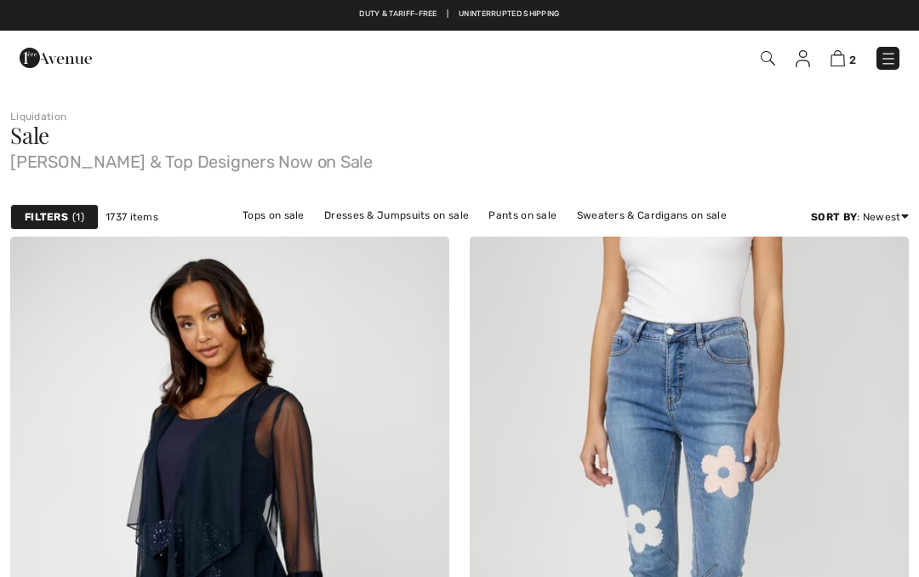
checkbox input "true"
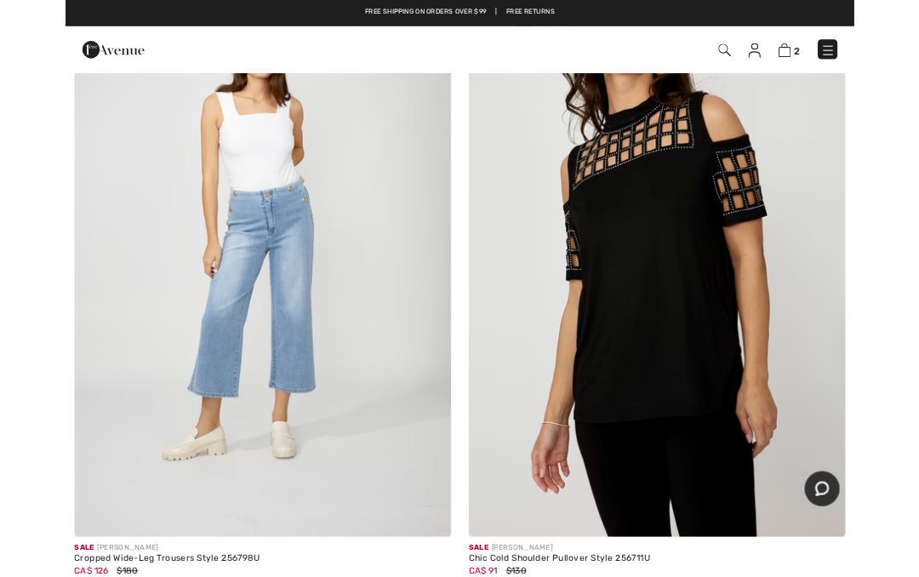
scroll to position [4827, 0]
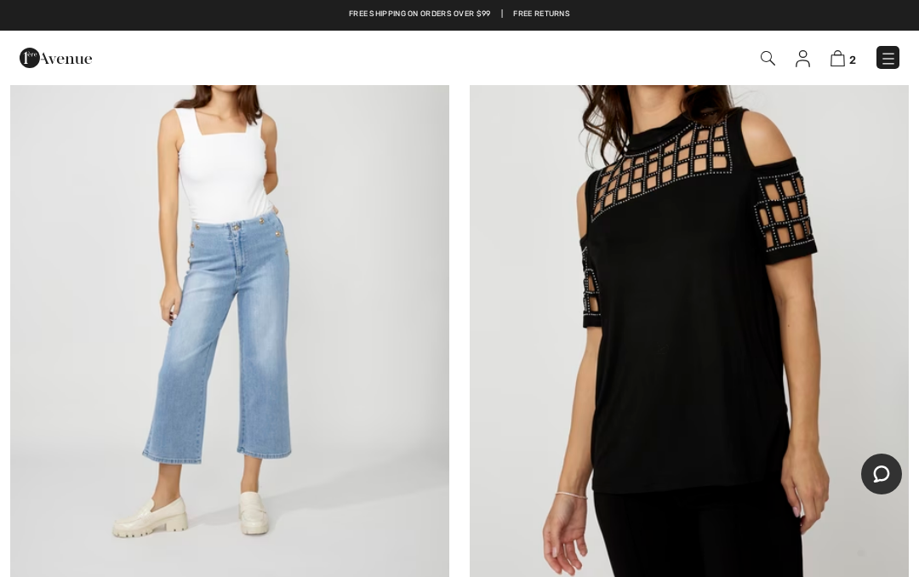
click at [251, 323] on img at bounding box center [229, 297] width 439 height 659
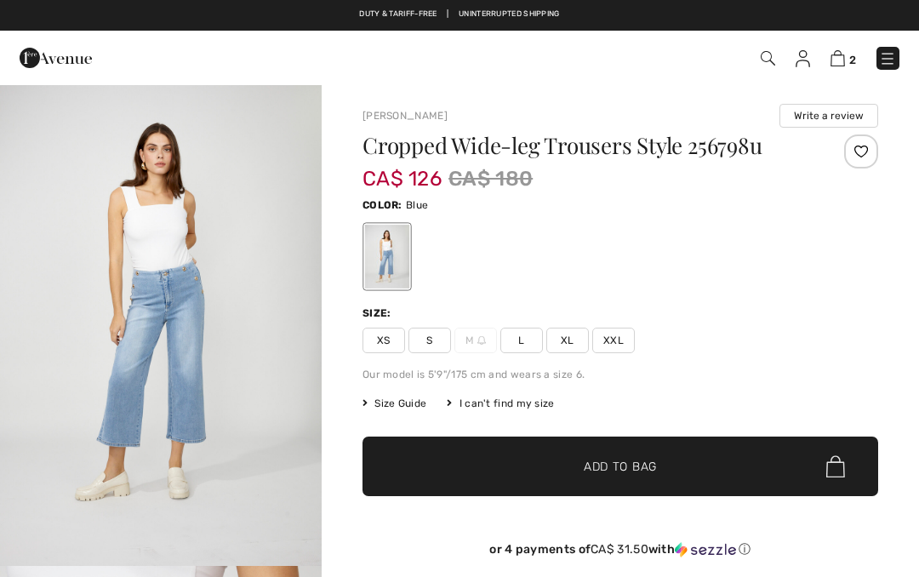
checkbox input "true"
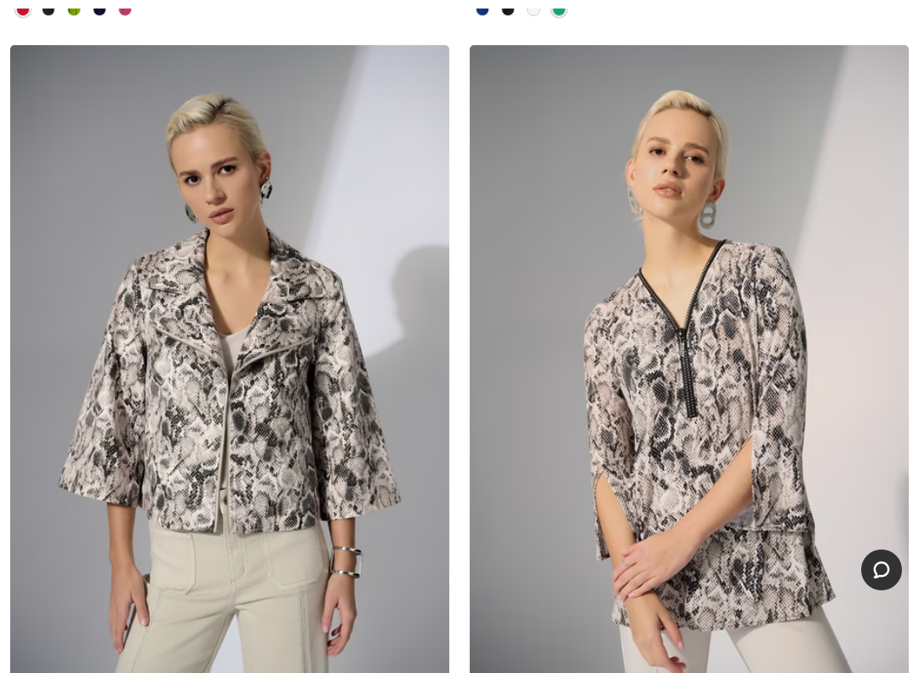
scroll to position [14665, 0]
click at [277, 392] on img at bounding box center [229, 374] width 439 height 659
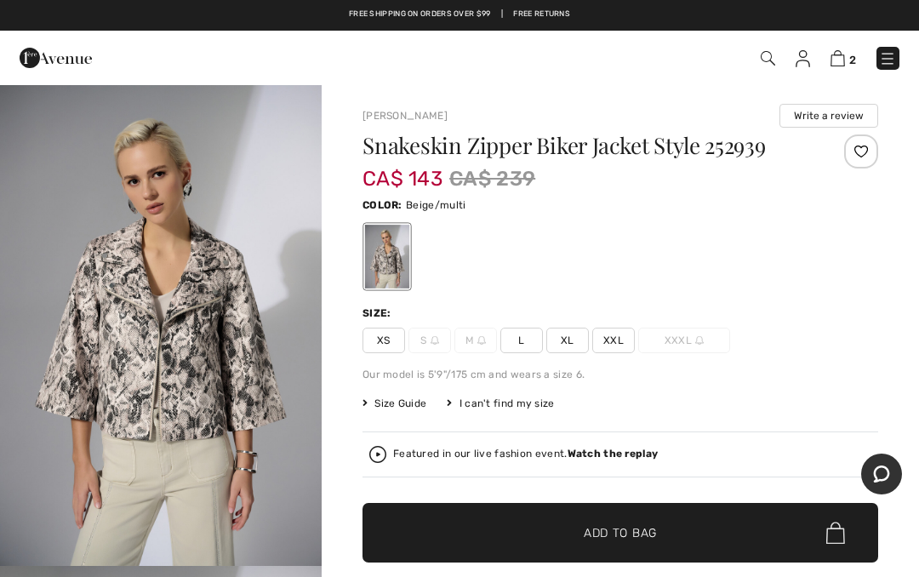
click at [642, 535] on span "Add to Bag" at bounding box center [620, 533] width 73 height 18
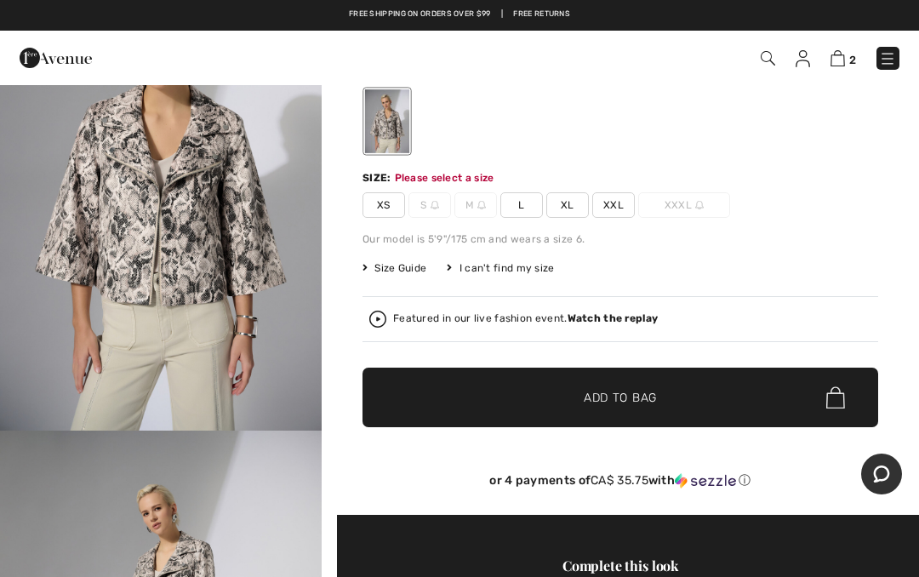
scroll to position [183, 0]
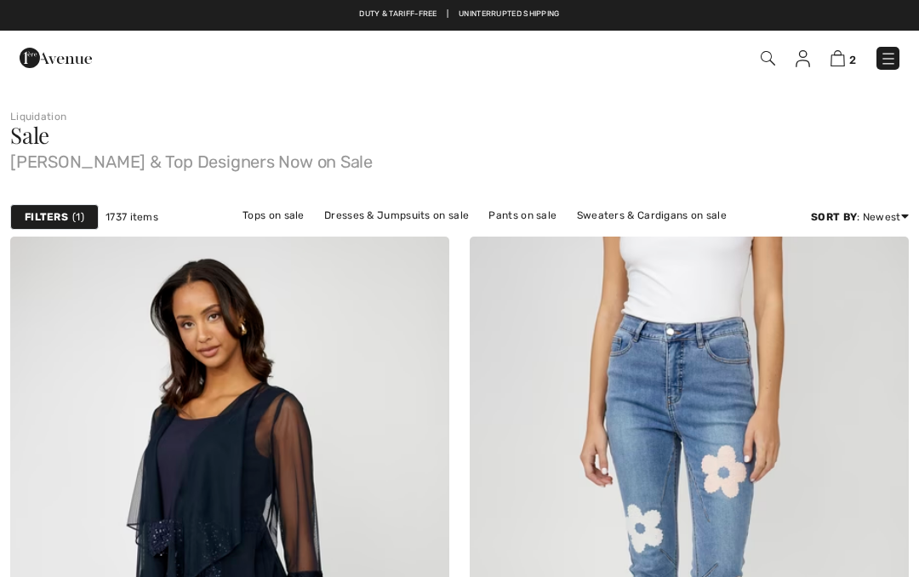
scroll to position [14714, 0]
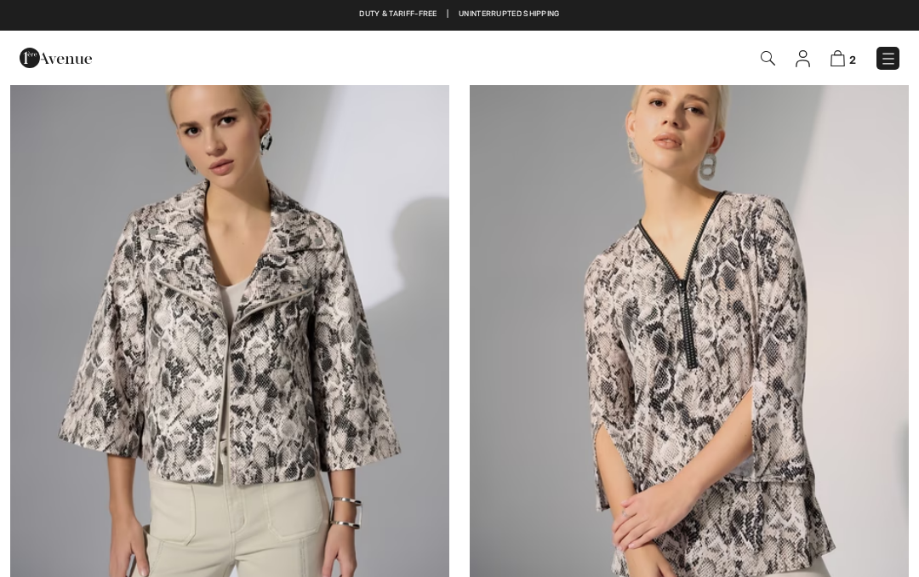
checkbox input "true"
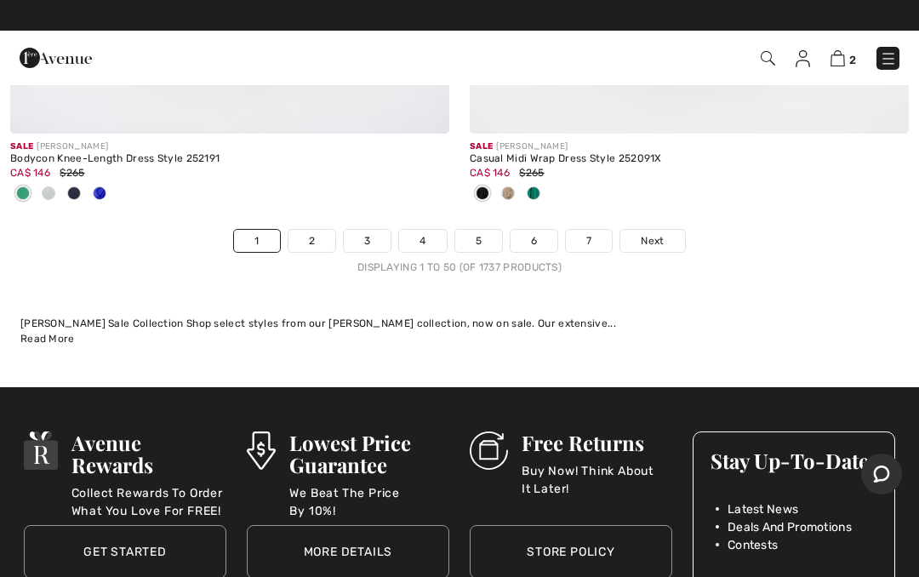
scroll to position [19115, 0]
